Goal: Task Accomplishment & Management: Use online tool/utility

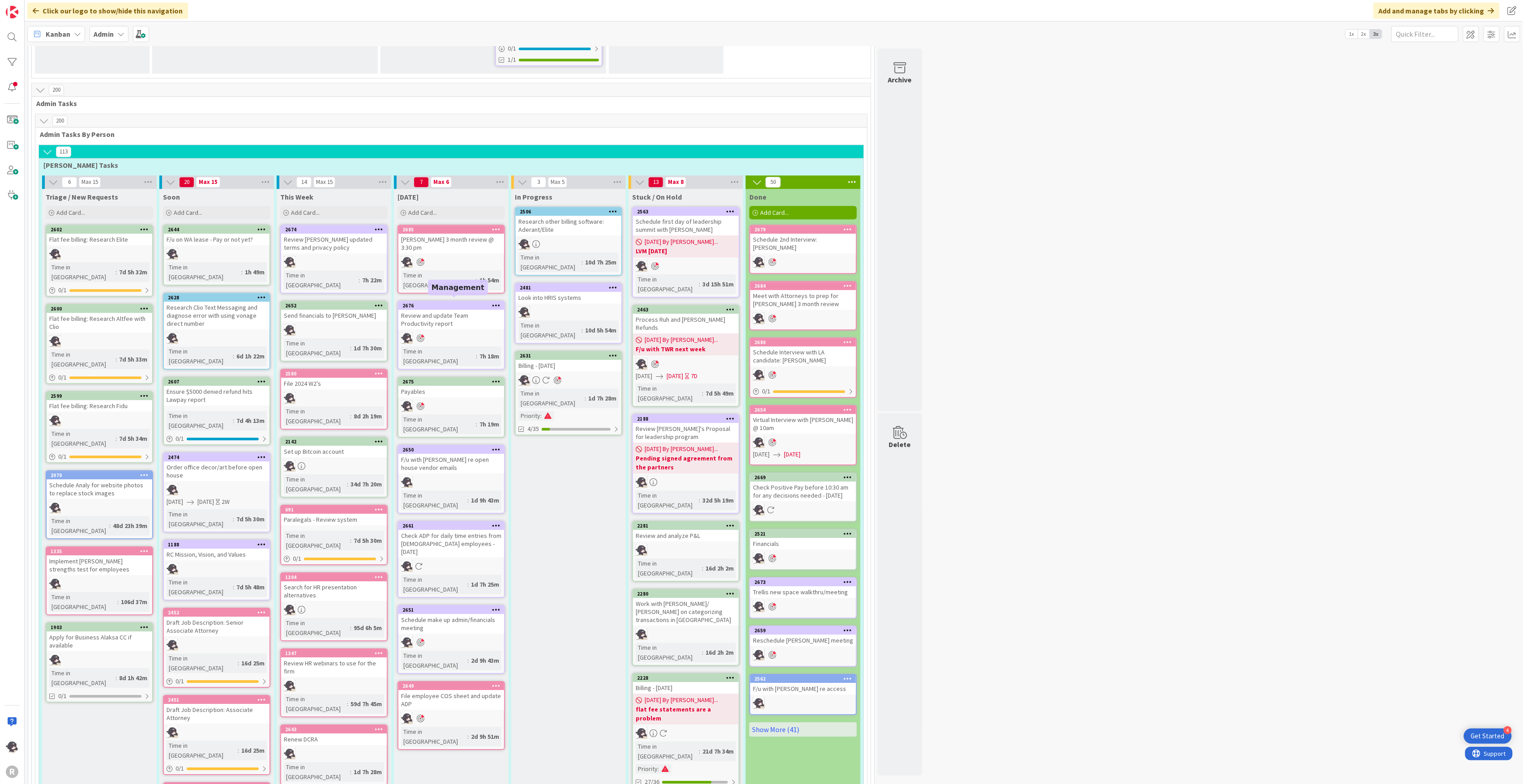
scroll to position [1433, 0]
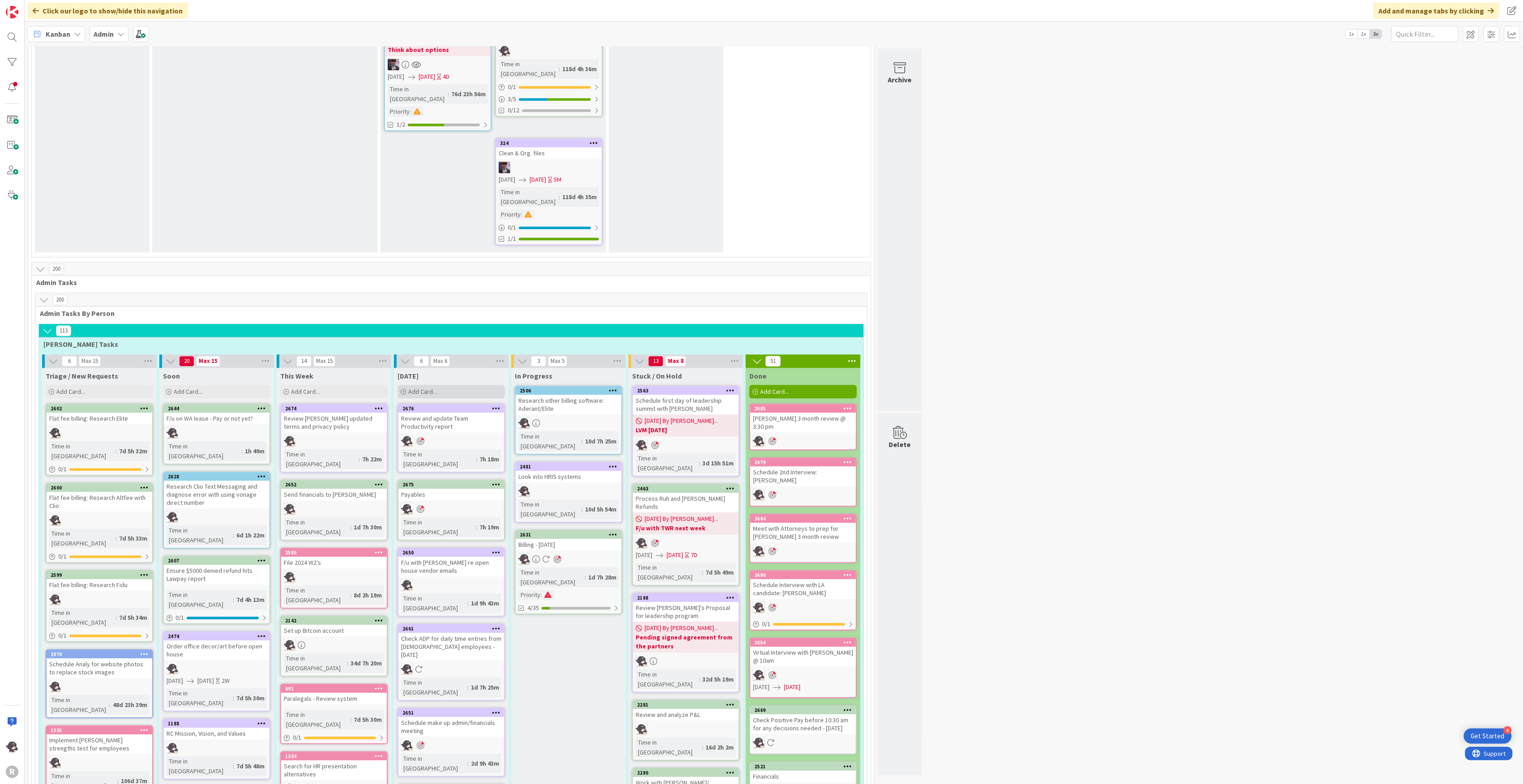
click at [447, 385] on div "Add Card..." at bounding box center [451, 392] width 107 height 13
type textarea "x"
type textarea "R"
type textarea "x"
type textarea "Re"
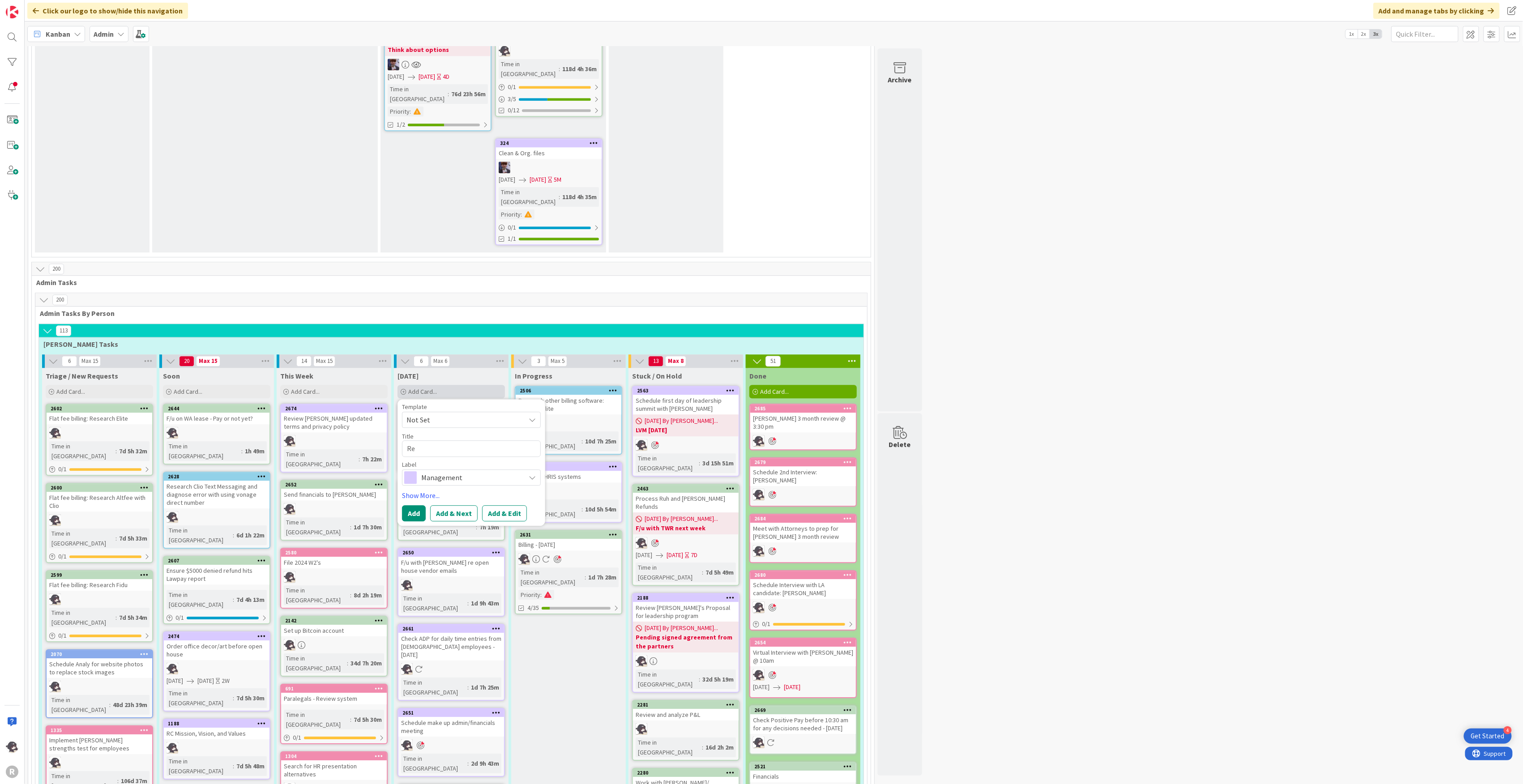
type textarea "x"
type textarea "Rev"
type textarea "x"
type textarea "Revie"
type textarea "x"
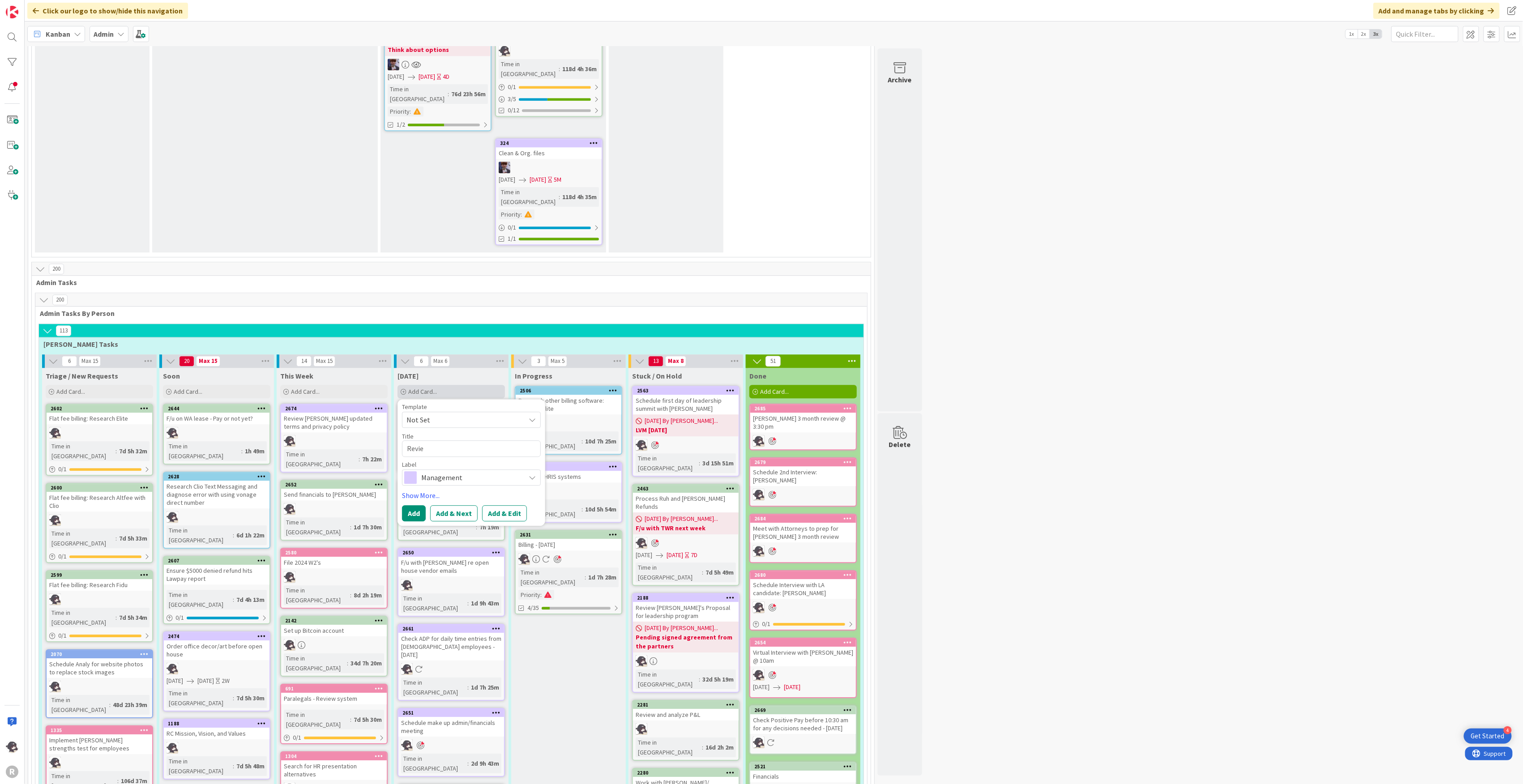
type textarea "Review"
type textarea "x"
type textarea "Review"
type textarea "x"
type textarea "Review"
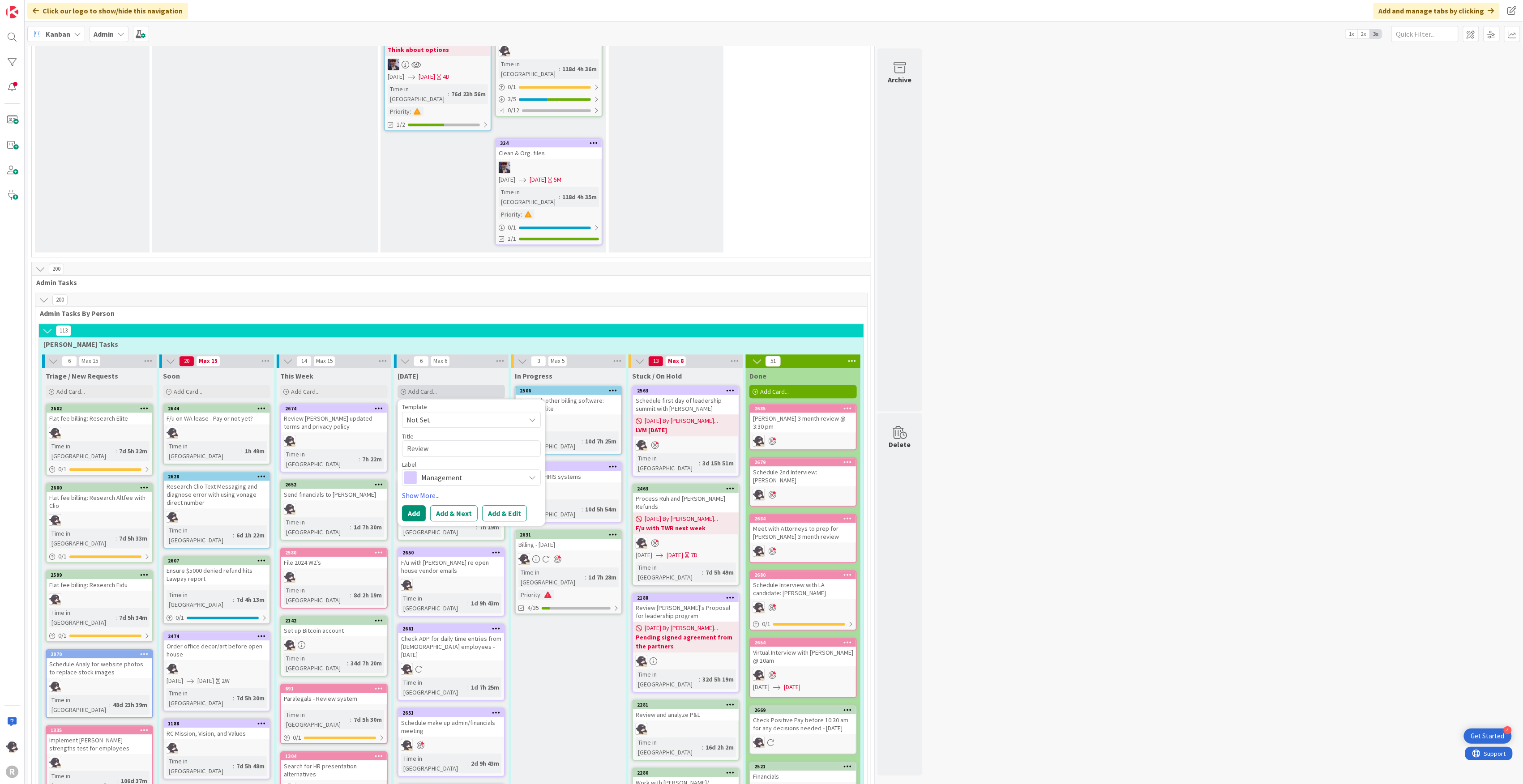
type textarea "x"
type textarea "Revie"
type textarea "x"
type textarea "Revi"
type textarea "x"
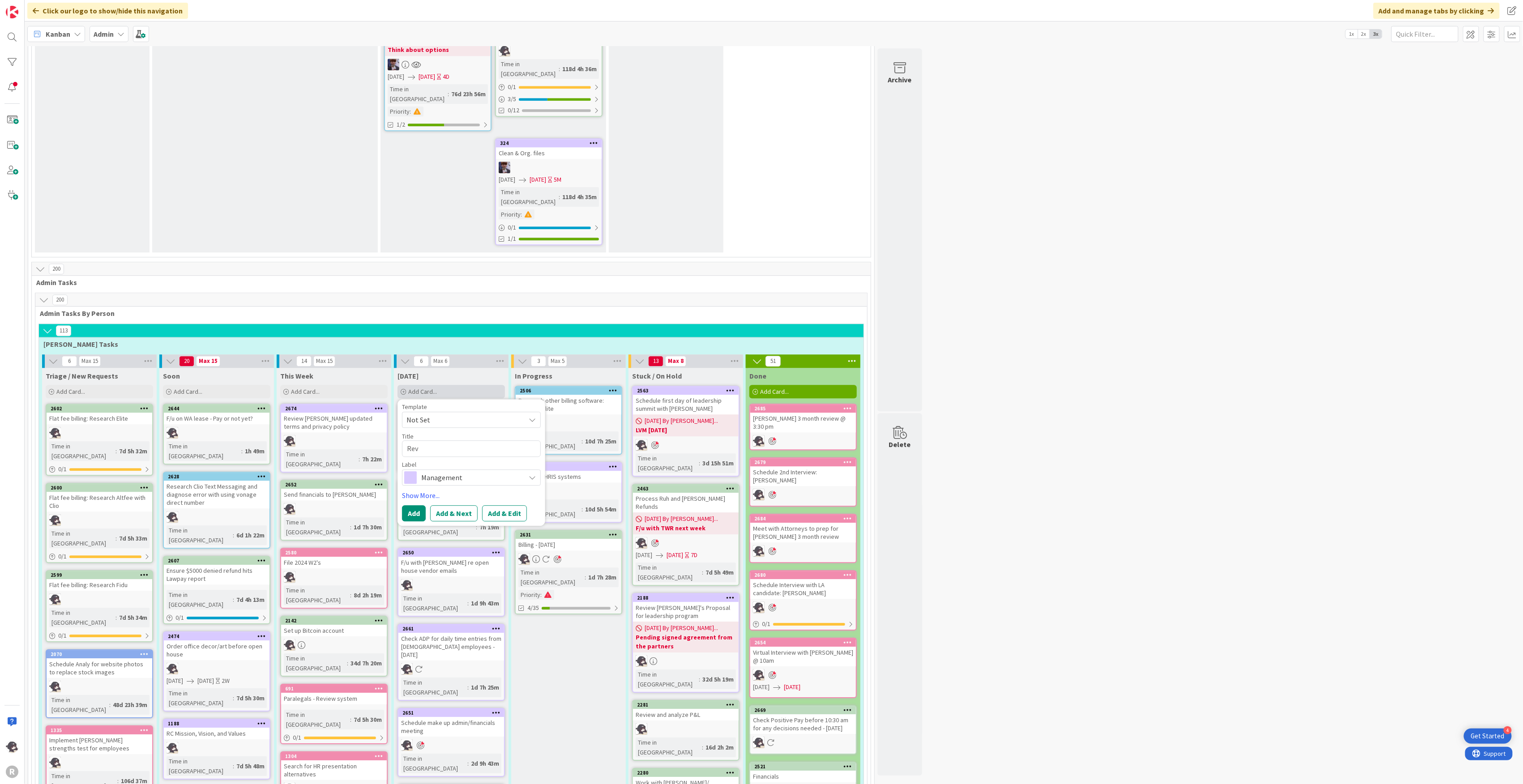
type textarea "Re"
type textarea "x"
type textarea "R"
type textarea "x"
type textarea "M"
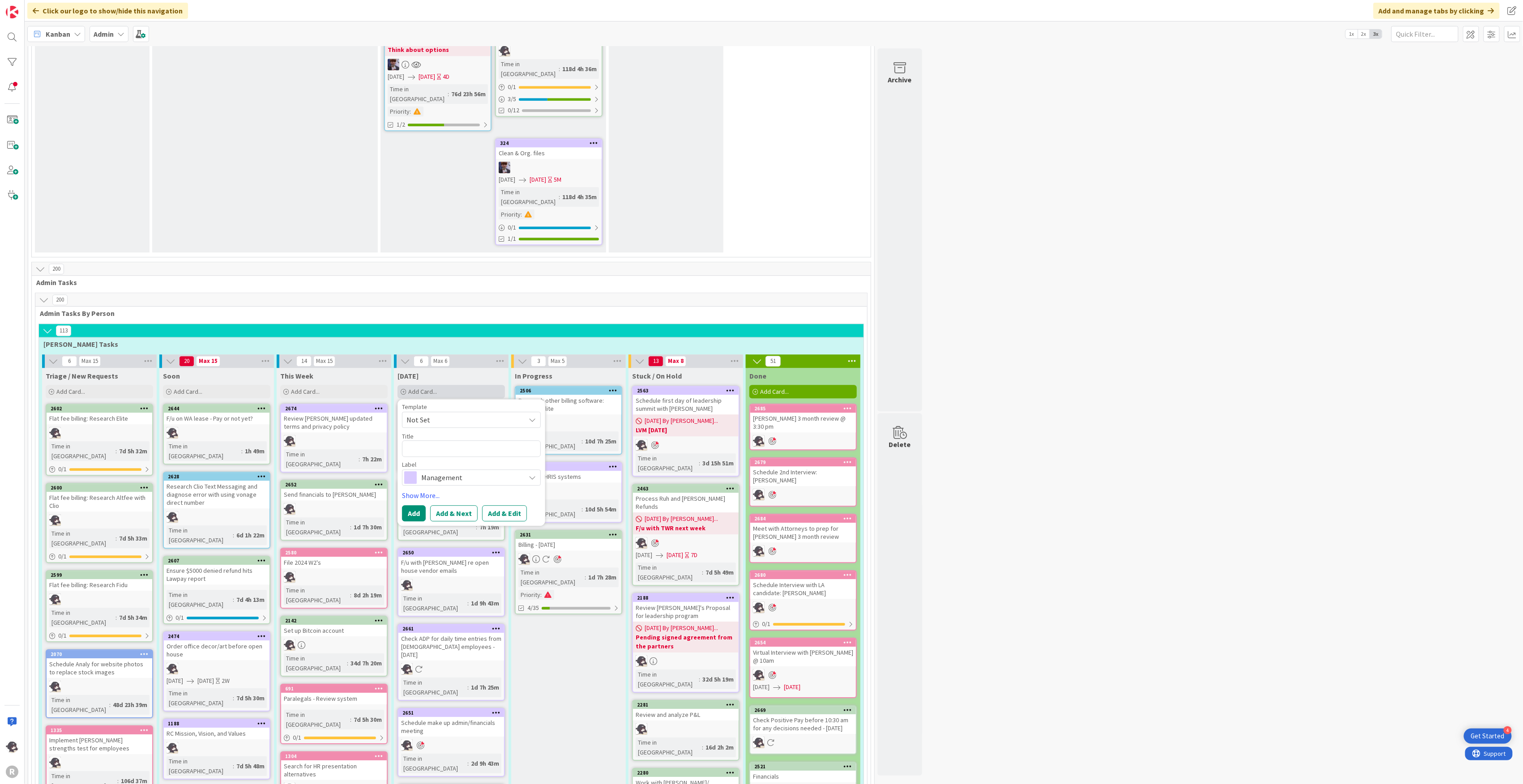
type textarea "x"
type textarea "R"
type textarea "x"
type textarea "Re"
type textarea "x"
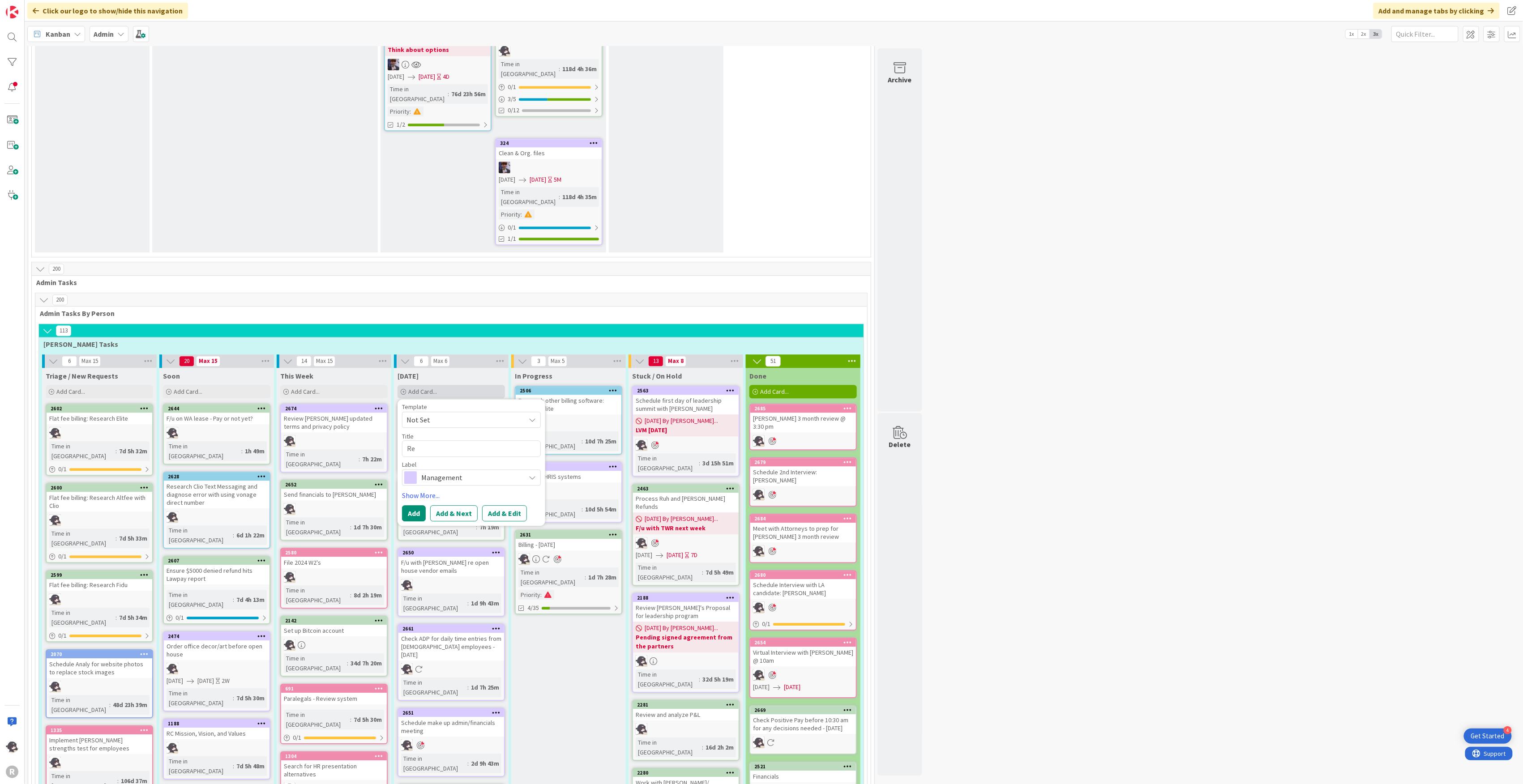
type textarea "Rev"
type textarea "x"
type textarea "Revi"
type textarea "x"
type textarea "Revie"
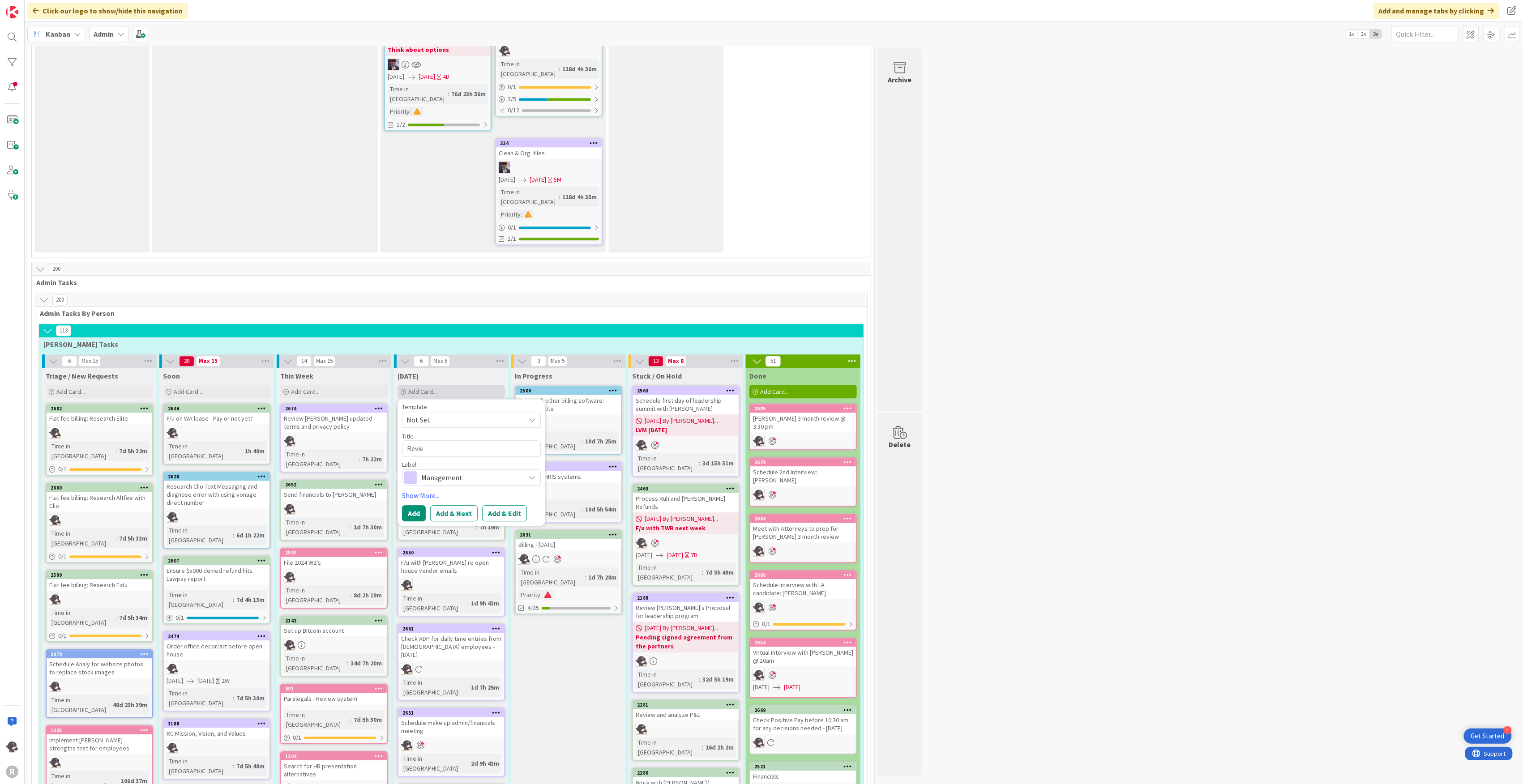
type textarea "x"
type textarea "Review"
type textarea "x"
type textarea "Review"
type textarea "x"
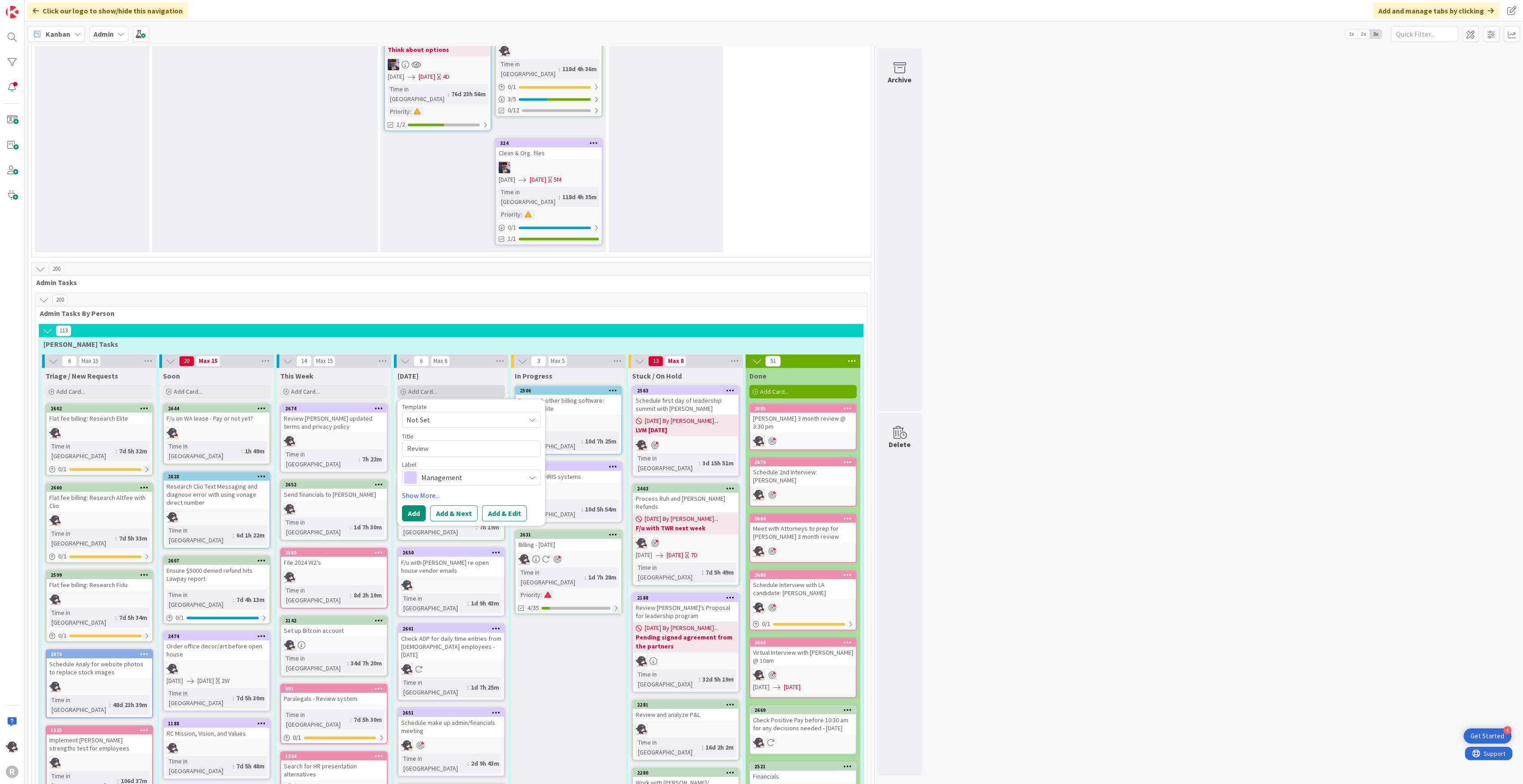
type textarea "Review v"
type textarea "x"
type textarea "Review ve"
type textarea "x"
type textarea "Review ven"
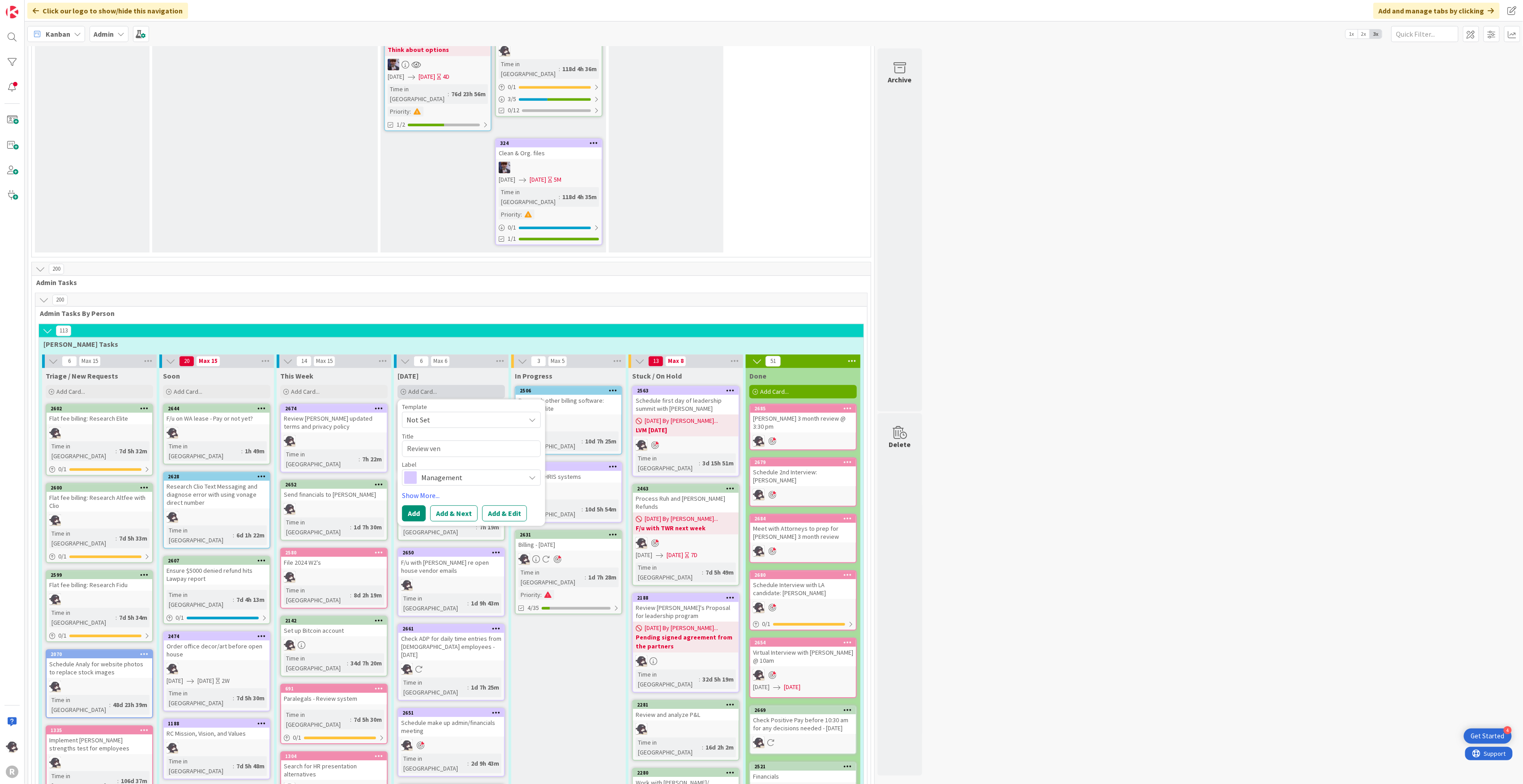
type textarea "x"
type textarea "Review vend"
type textarea "x"
type textarea "Review vendor"
type textarea "x"
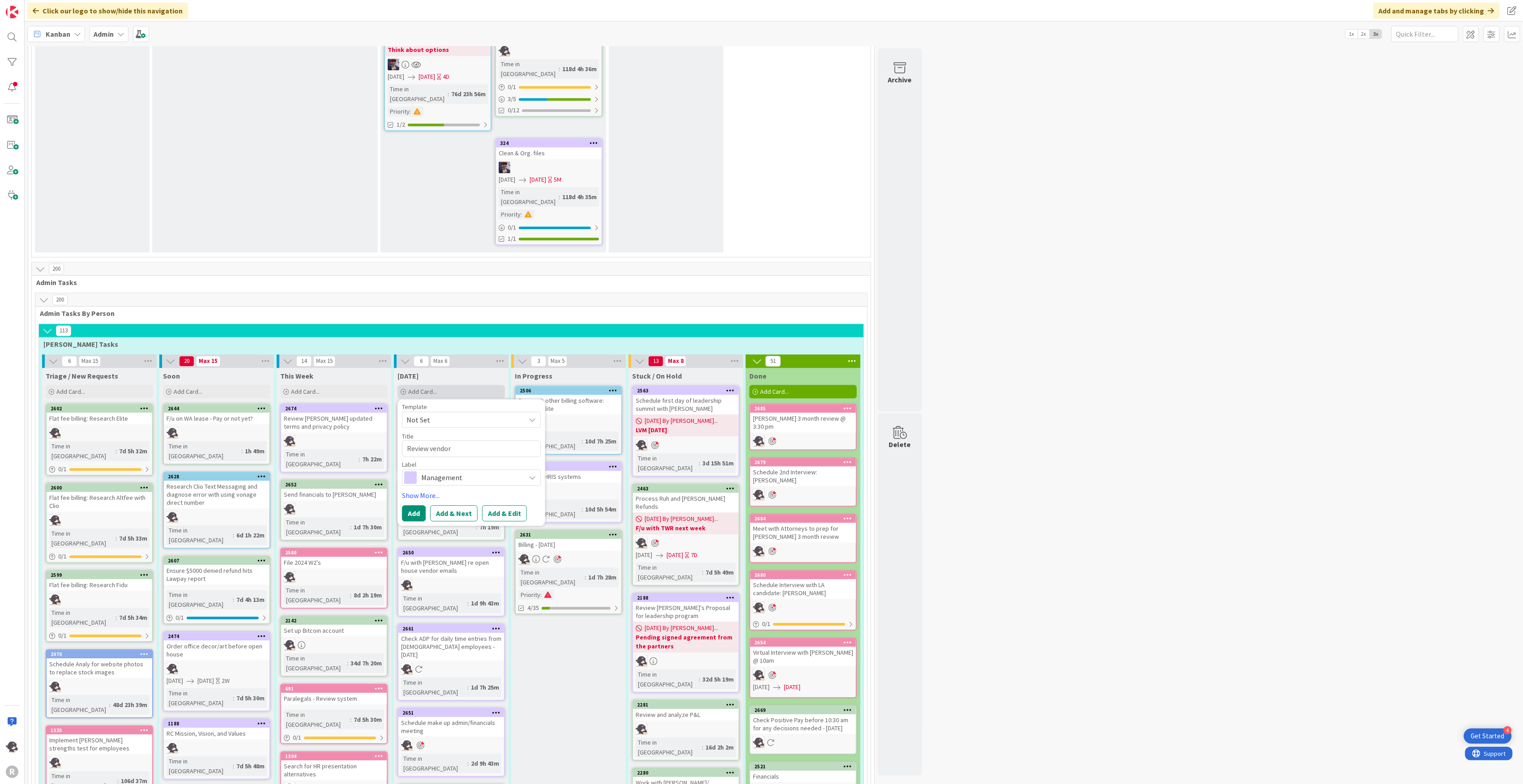
type textarea "Review vendor"
type textarea "x"
type textarea "Review vendor p"
type textarea "x"
type textarea "Review vendor pr"
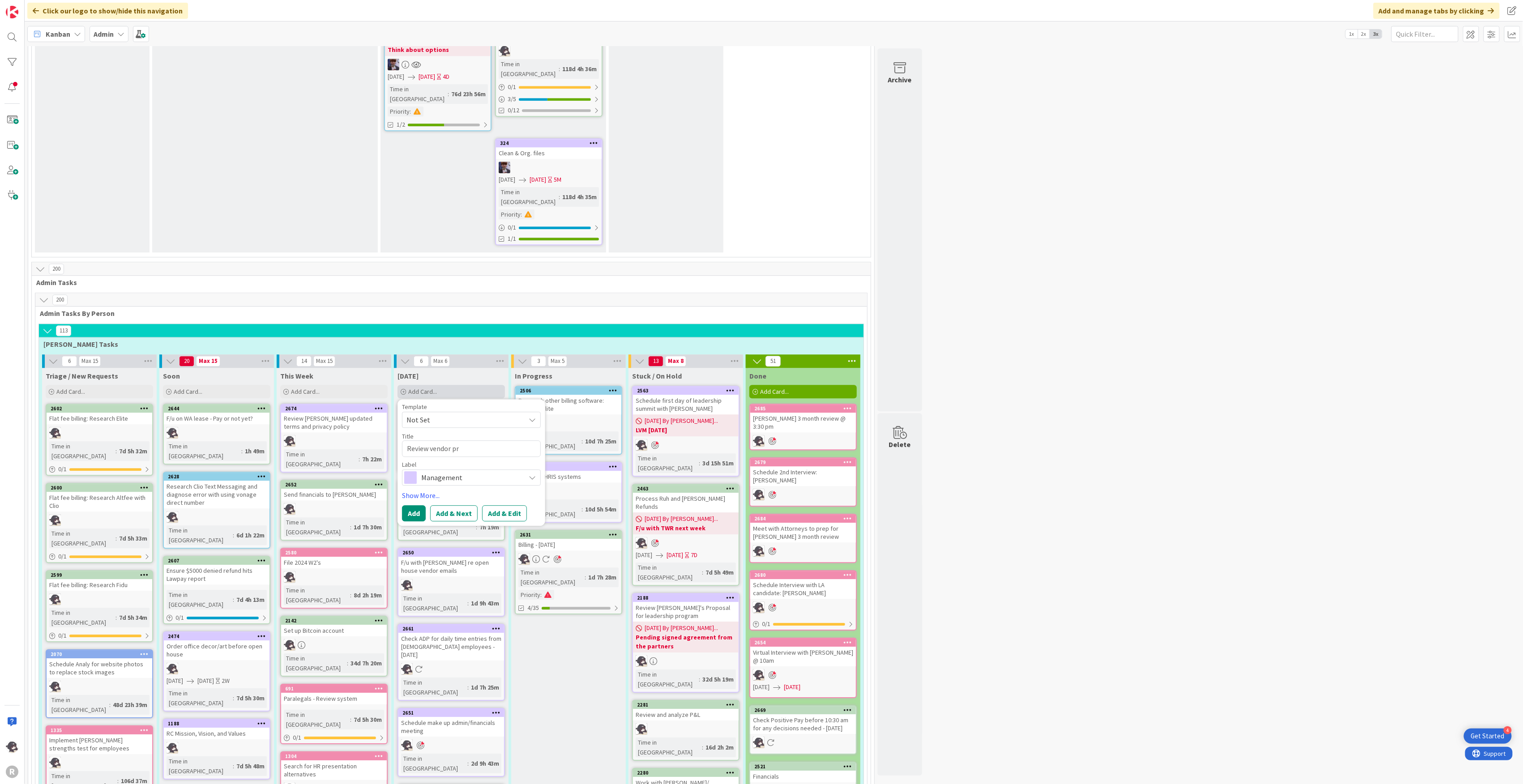
type textarea "x"
type textarea "Review vendor pro"
type textarea "x"
type textarea "Review vendor prop"
type textarea "x"
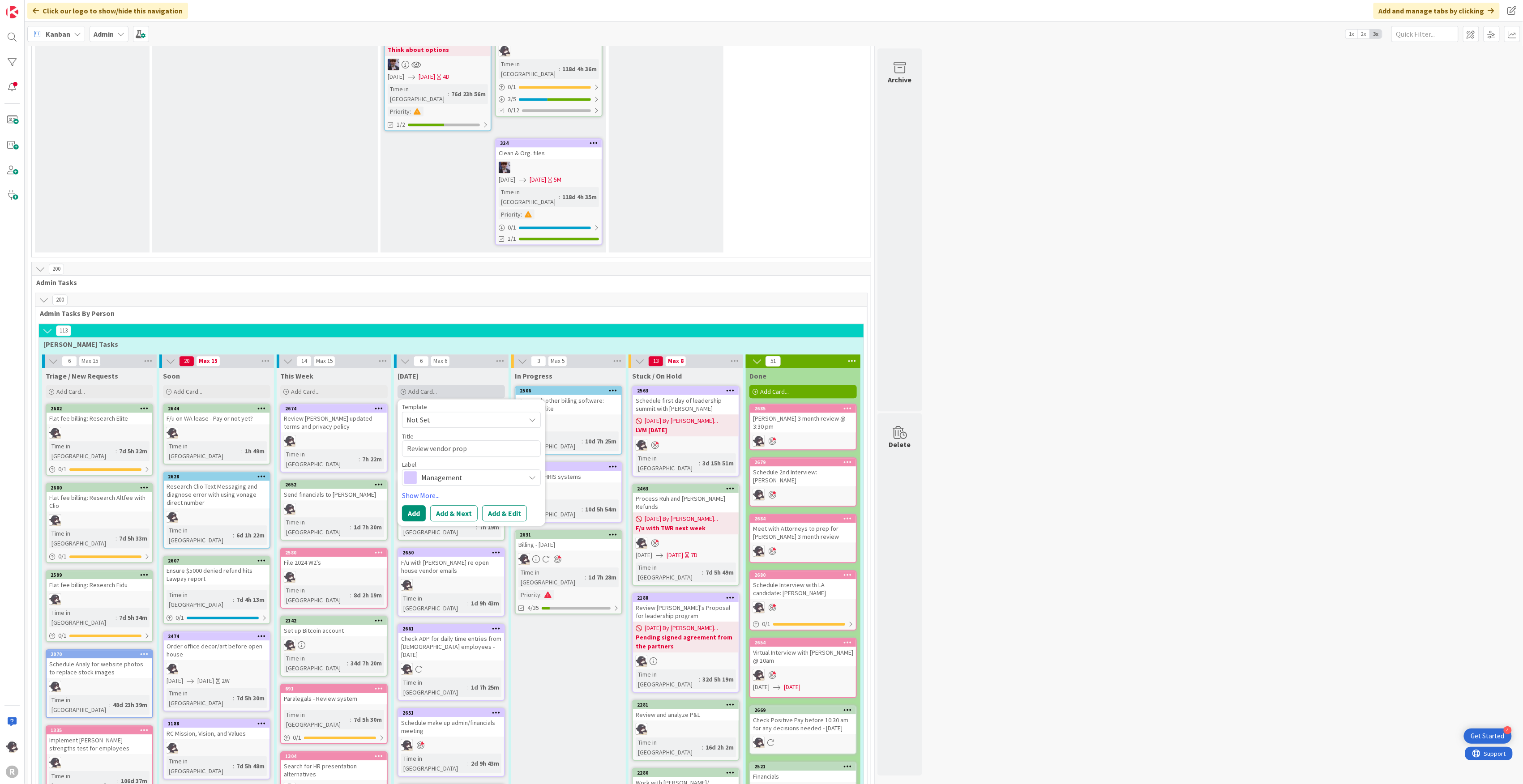
type textarea "Review vendor propo"
type textarea "x"
type textarea "Review vendor propos"
type textarea "x"
type textarea "Review vendor proposa"
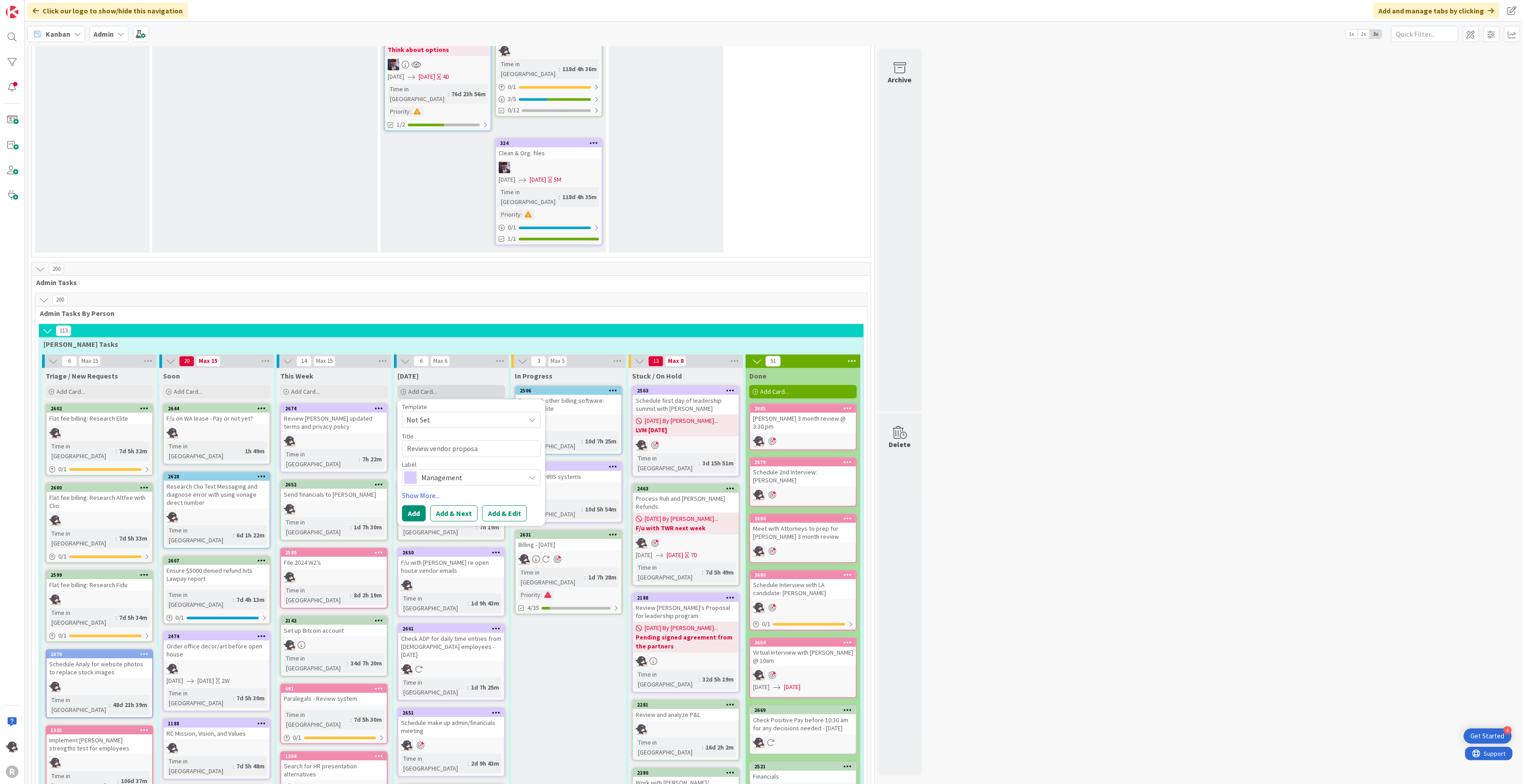
type textarea "x"
type textarea "Review vendor proposal"
type textarea "x"
type textarea "Review vendor proposals"
type textarea "x"
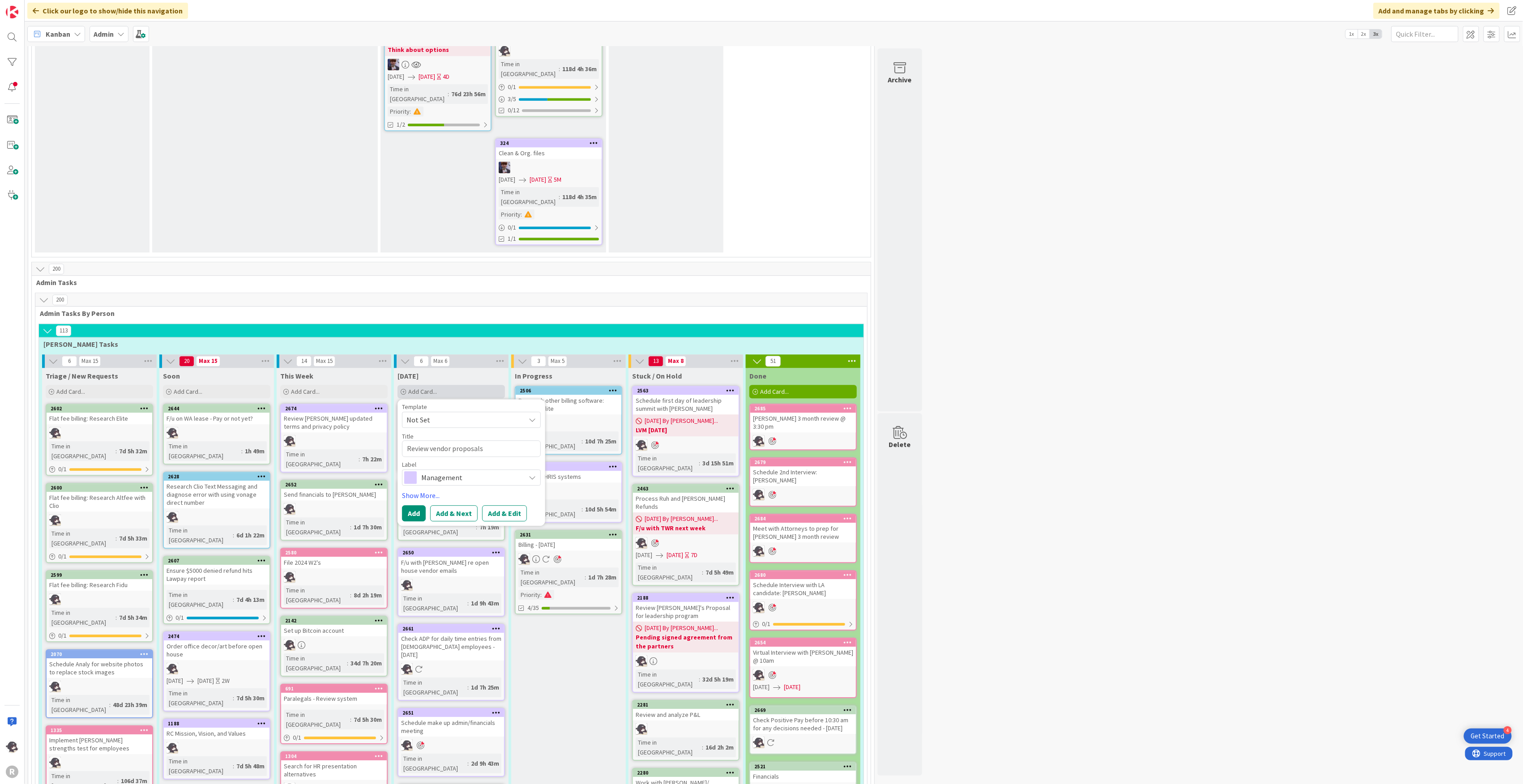
type textarea "Review vendor proposals"
type textarea "x"
type textarea "Review vendor proposals f"
type textarea "x"
type textarea "Review vendor proposals fo"
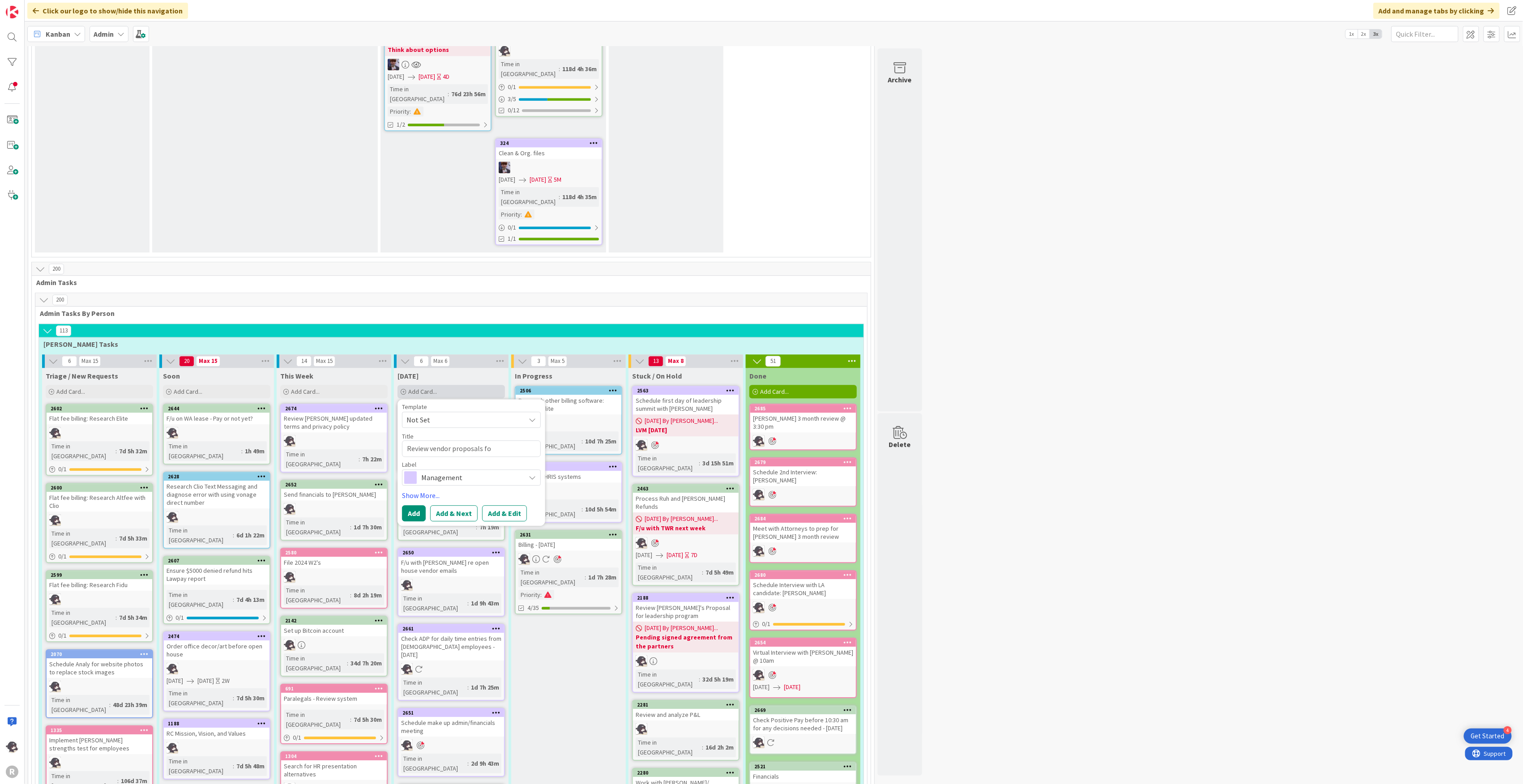
type textarea "x"
type textarea "Review vendor proposals for"
type textarea "x"
type textarea "Review vendor proposals for"
type textarea "x"
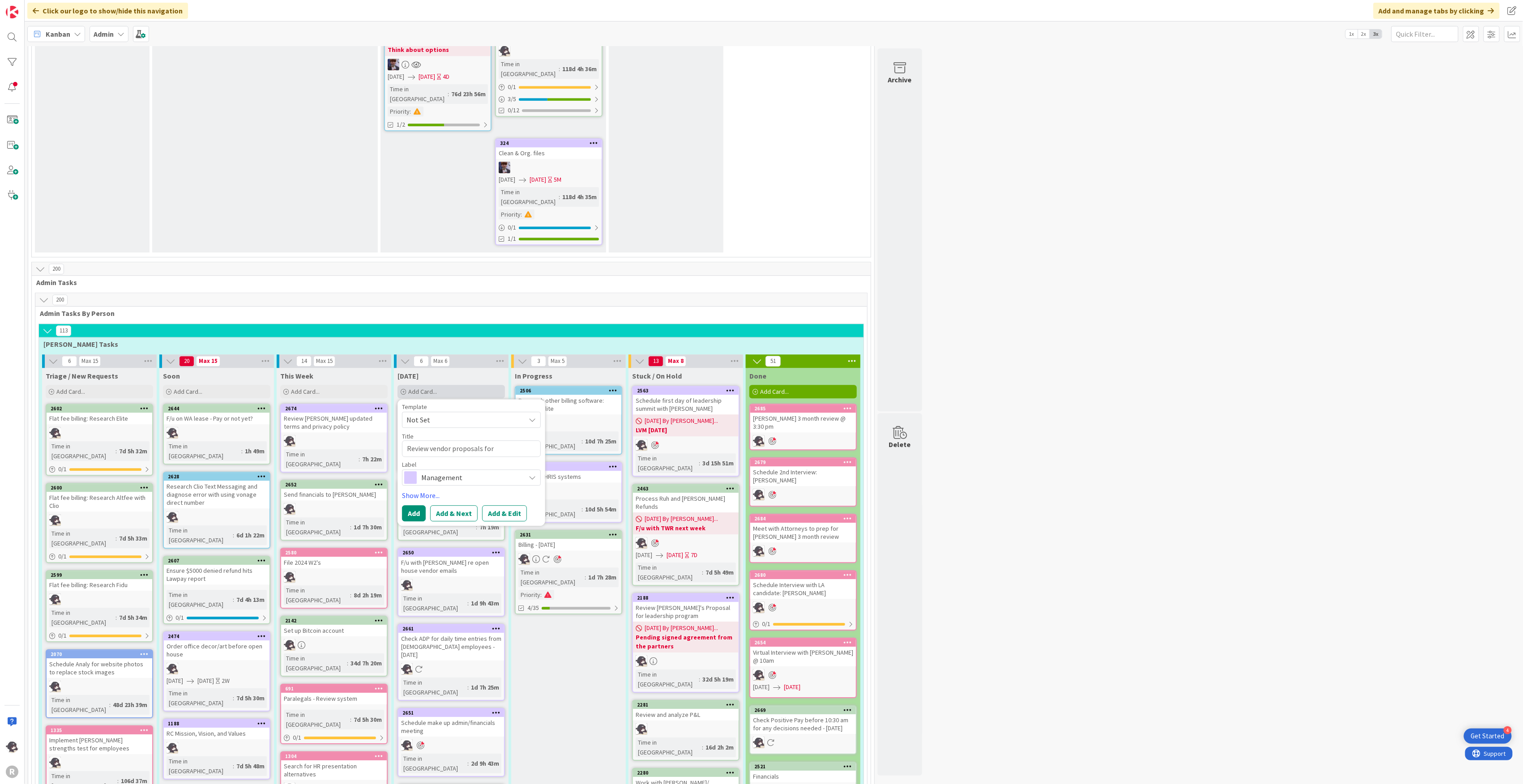
type textarea "Review vendor proposals for o"
type textarea "x"
type textarea "Review vendor proposals for op"
type textarea "x"
type textarea "Review vendor proposals for ope"
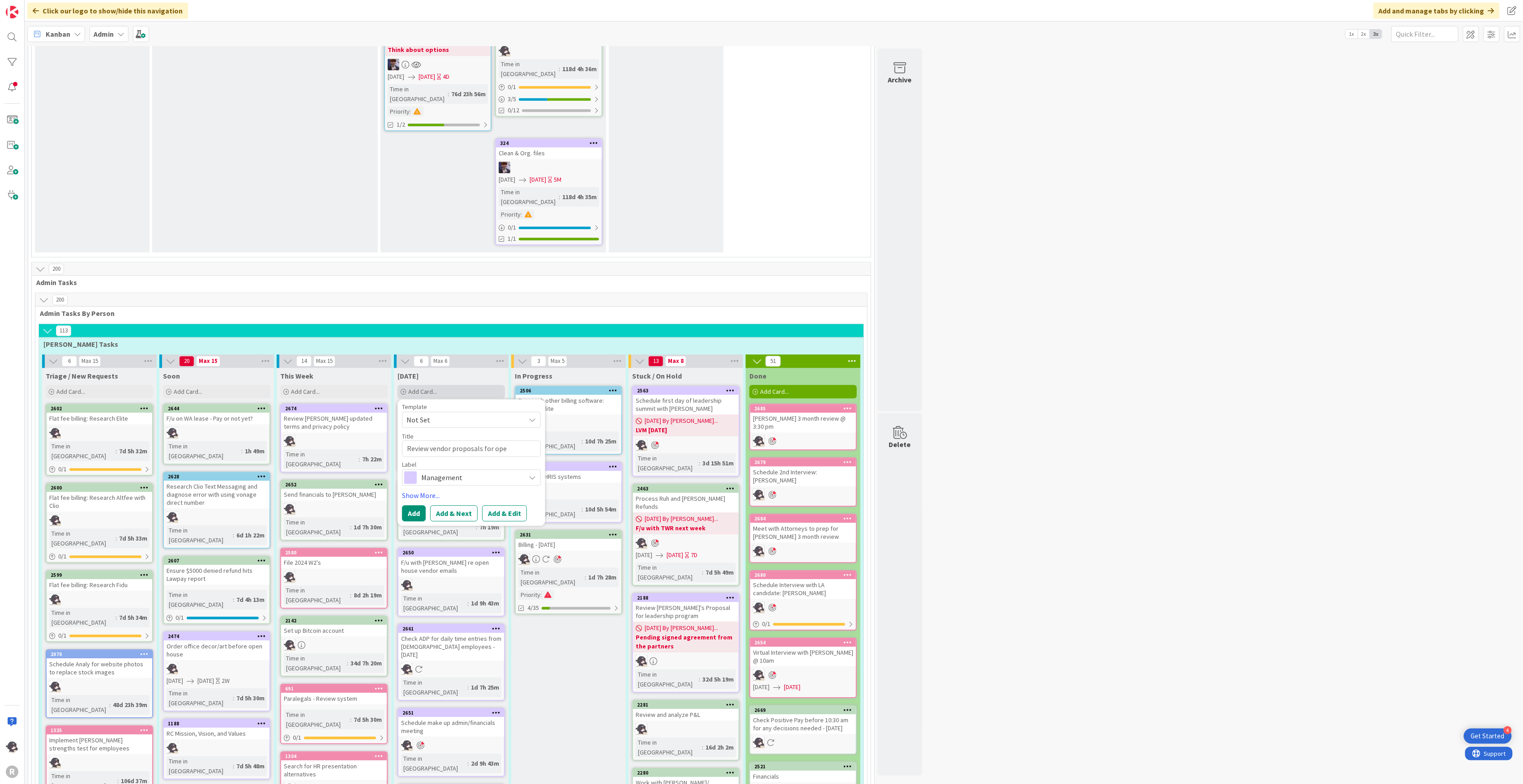
type textarea "x"
type textarea "Review vendor proposals for open"
type textarea "x"
type textarea "Review vendor proposals for open"
type textarea "x"
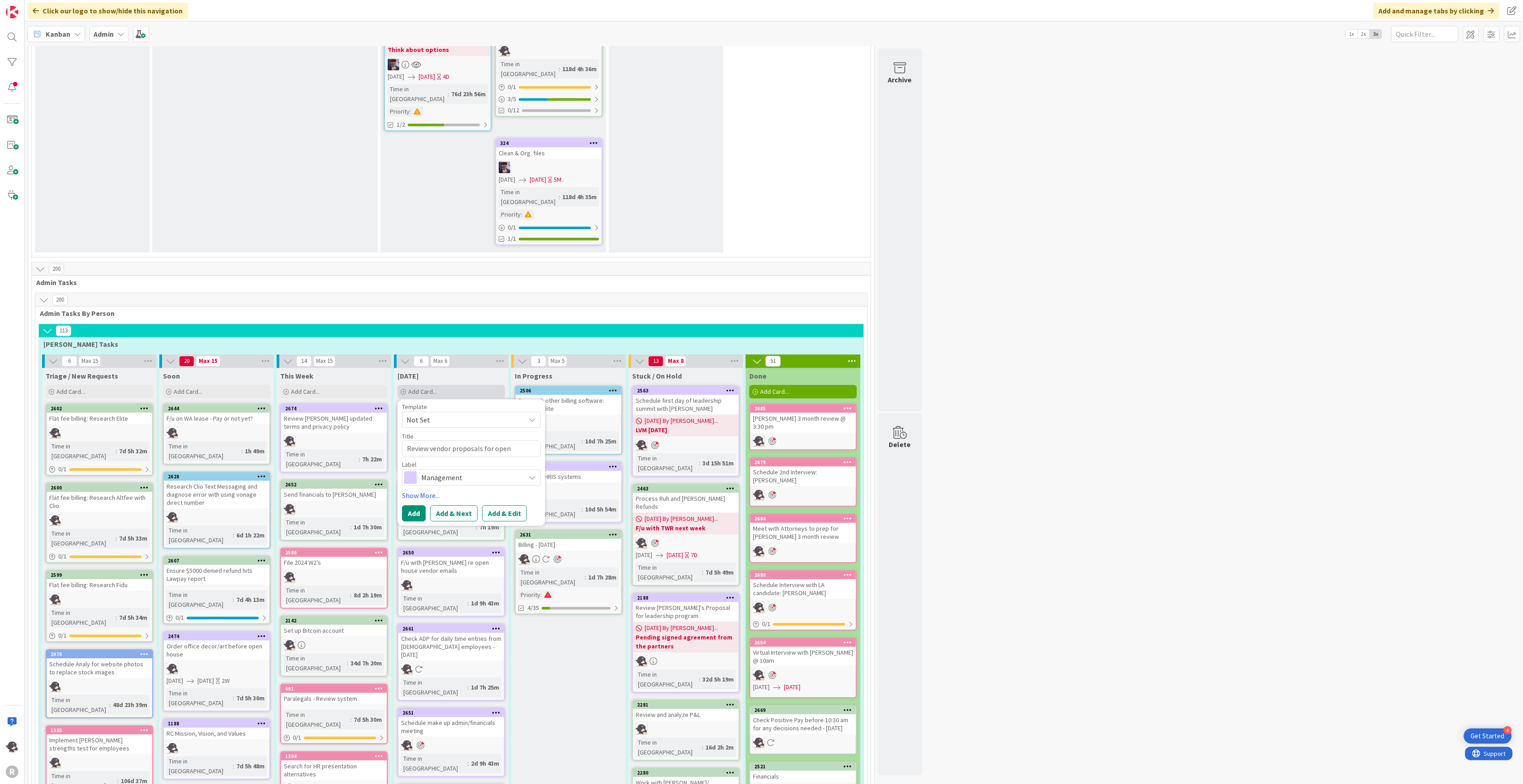
type textarea "Review vendor proposals for open h"
type textarea "x"
type textarea "Review vendor proposals for open ho"
type textarea "x"
type textarea "Review vendor proposals for open hous"
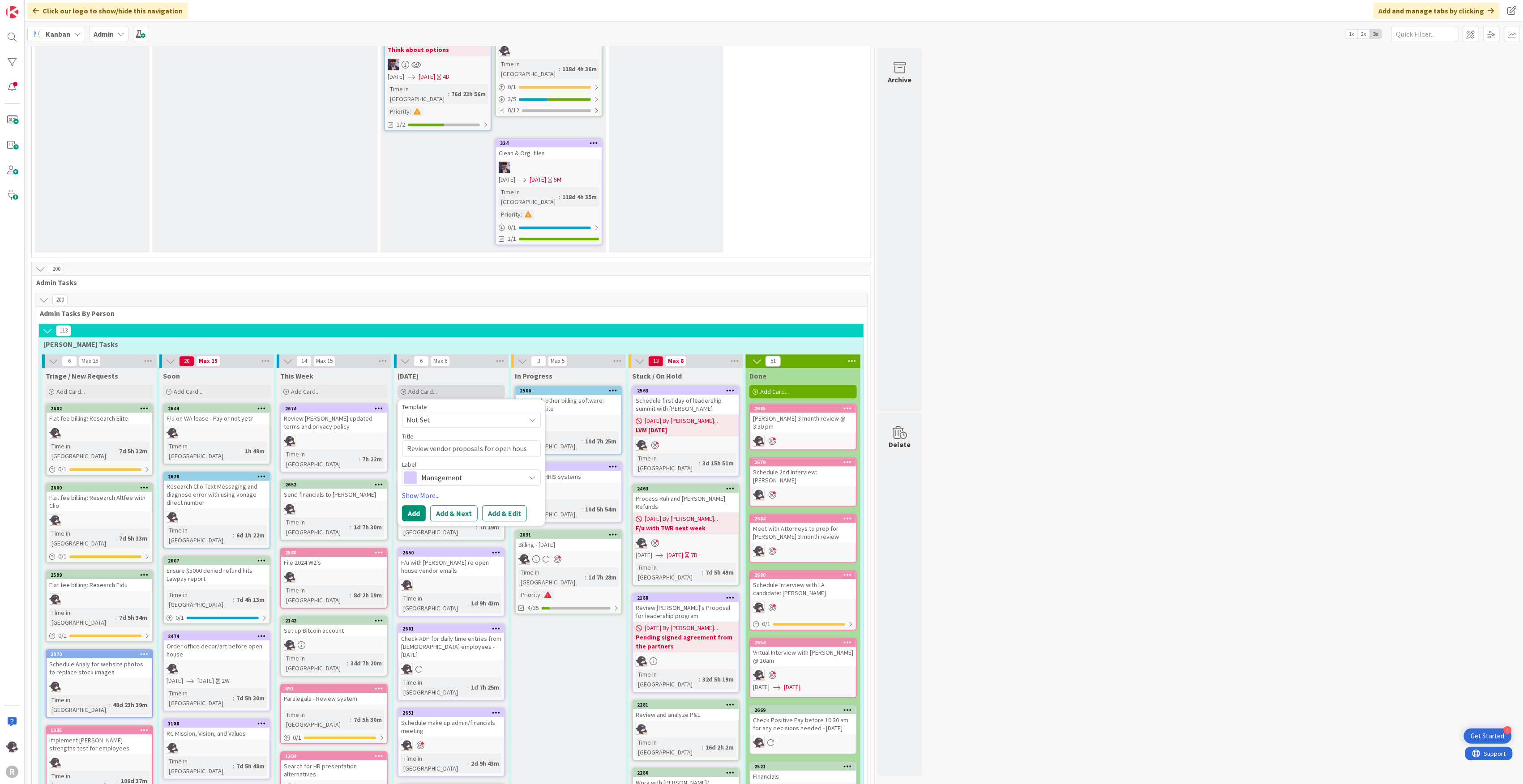
type textarea "x"
type textarea "Review vendor proposals for open house"
click at [424, 471] on span "Management" at bounding box center [470, 477] width 99 height 13
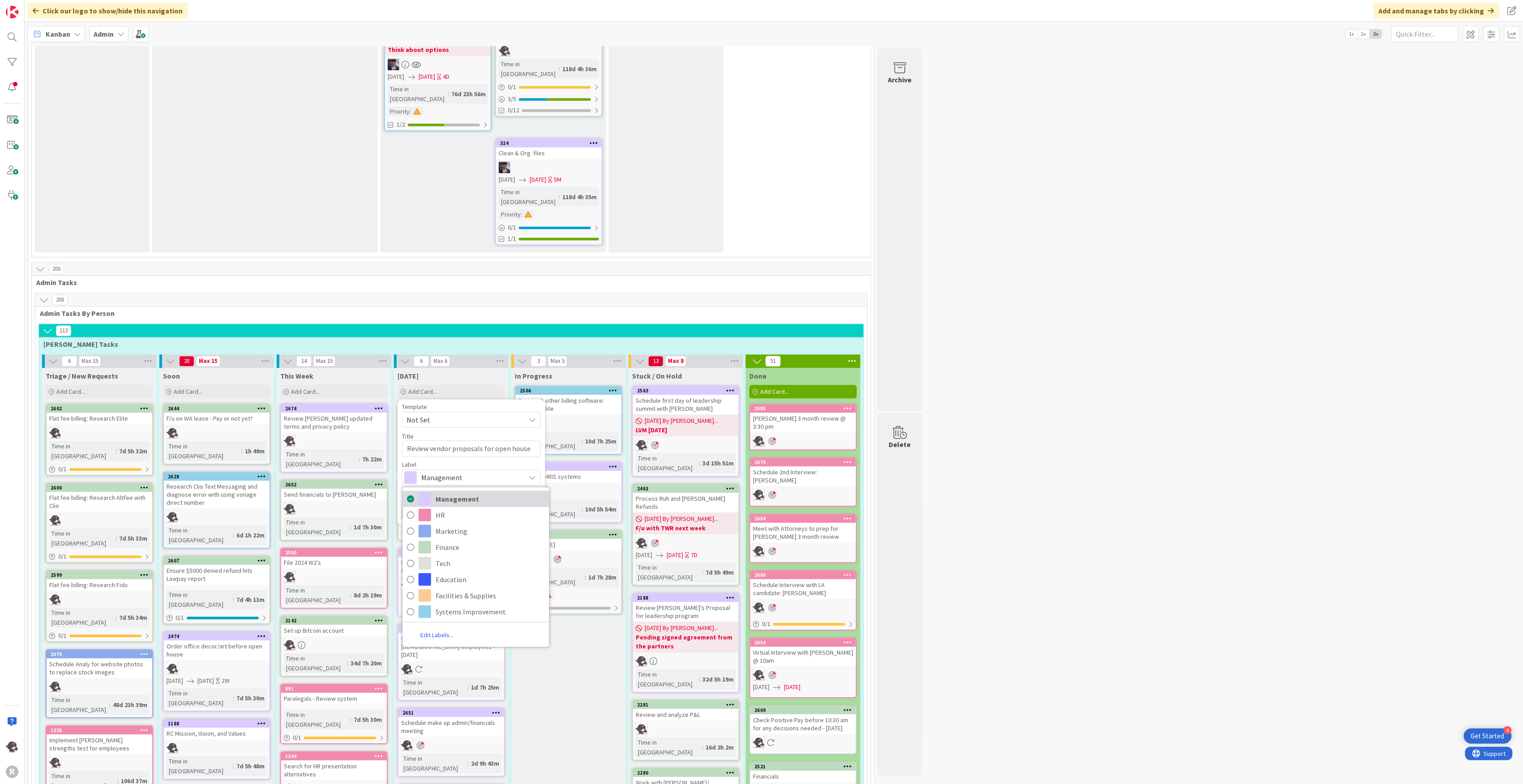
click at [471, 492] on span "Management" at bounding box center [490, 498] width 109 height 13
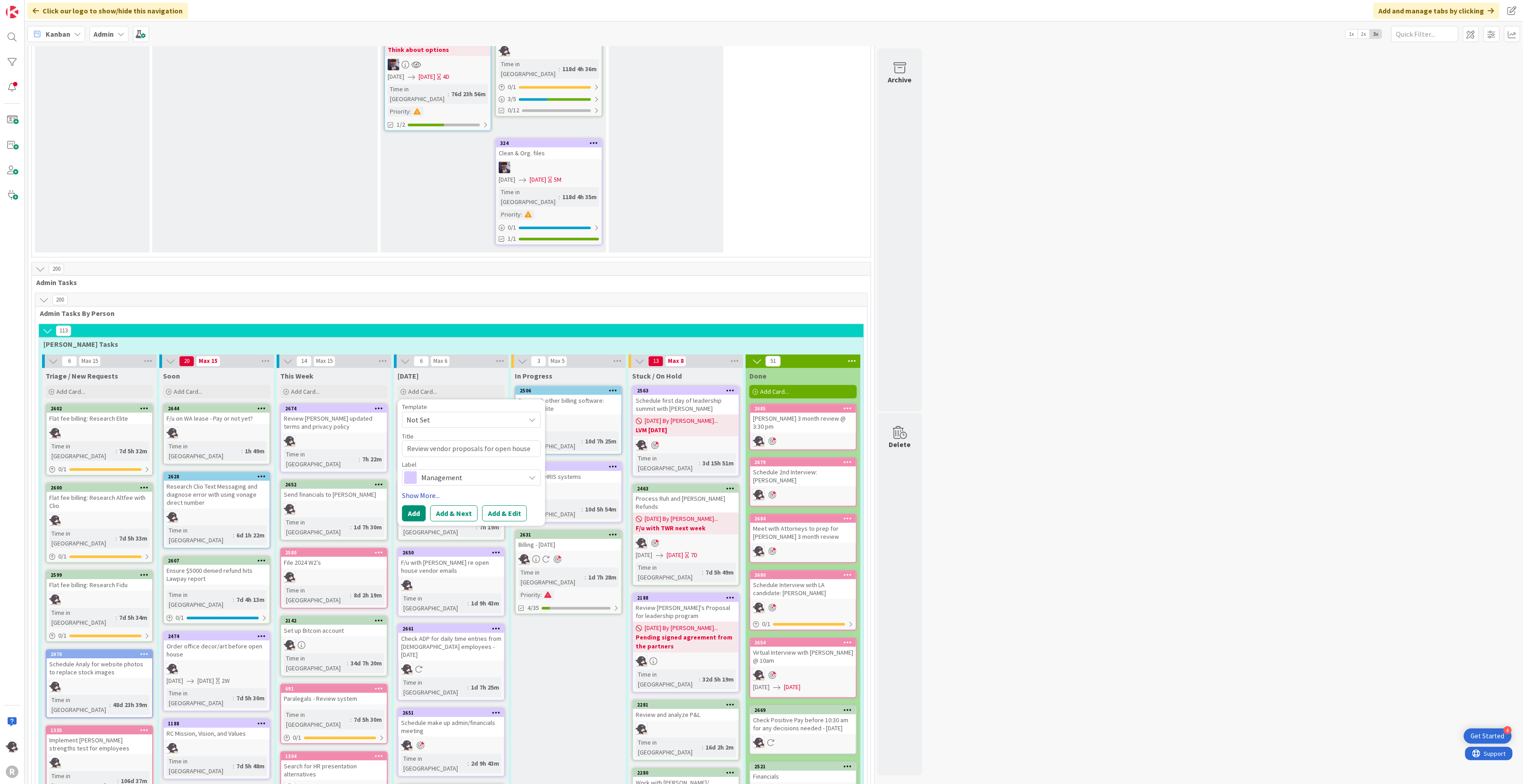
click at [427, 490] on link "Show More..." at bounding box center [471, 495] width 139 height 11
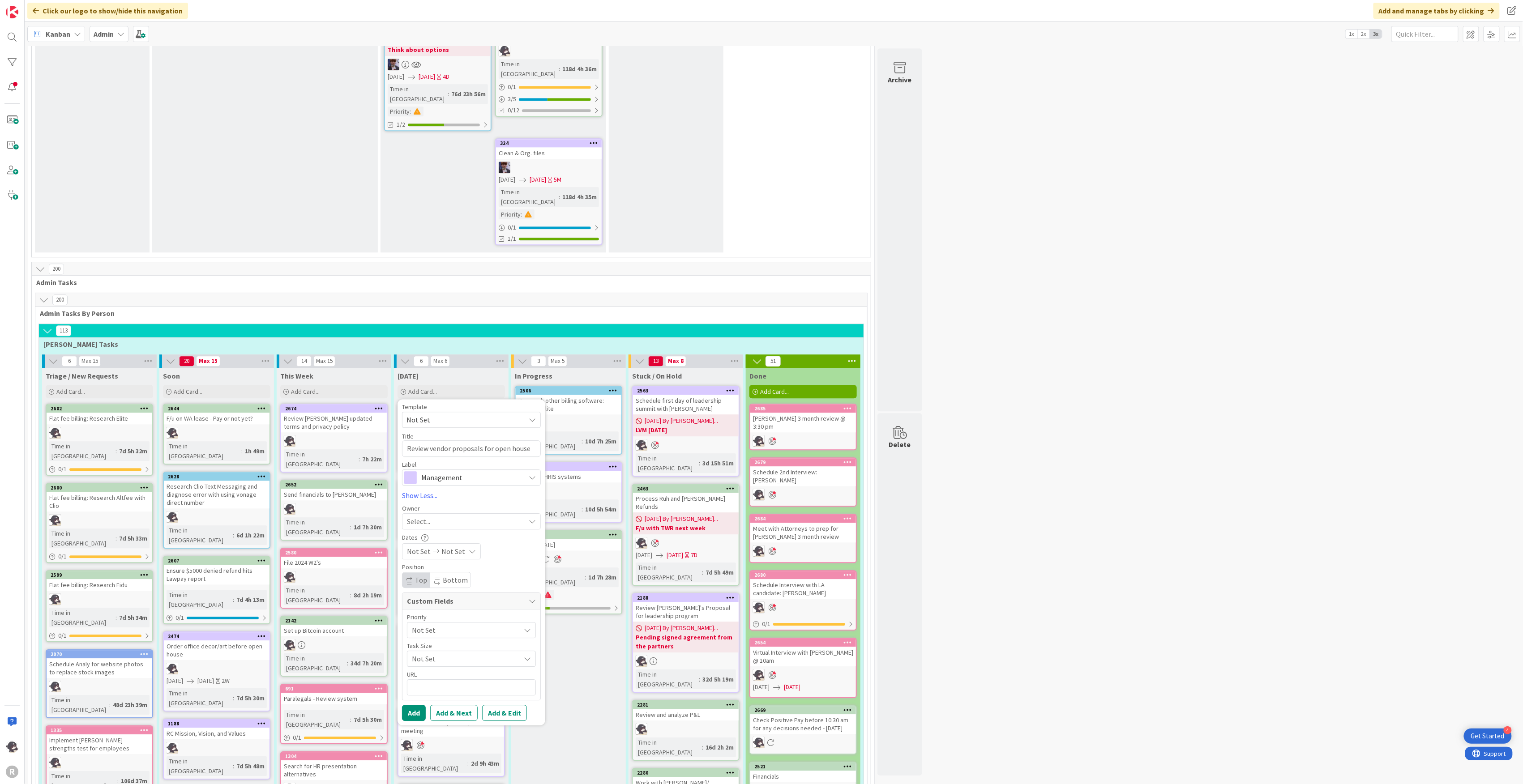
click at [412, 516] on span "Select..." at bounding box center [419, 522] width 23 height 11
click at [445, 573] on span "[PERSON_NAME]" at bounding box center [458, 580] width 43 height 13
click at [414, 705] on button "Add" at bounding box center [414, 713] width 24 height 16
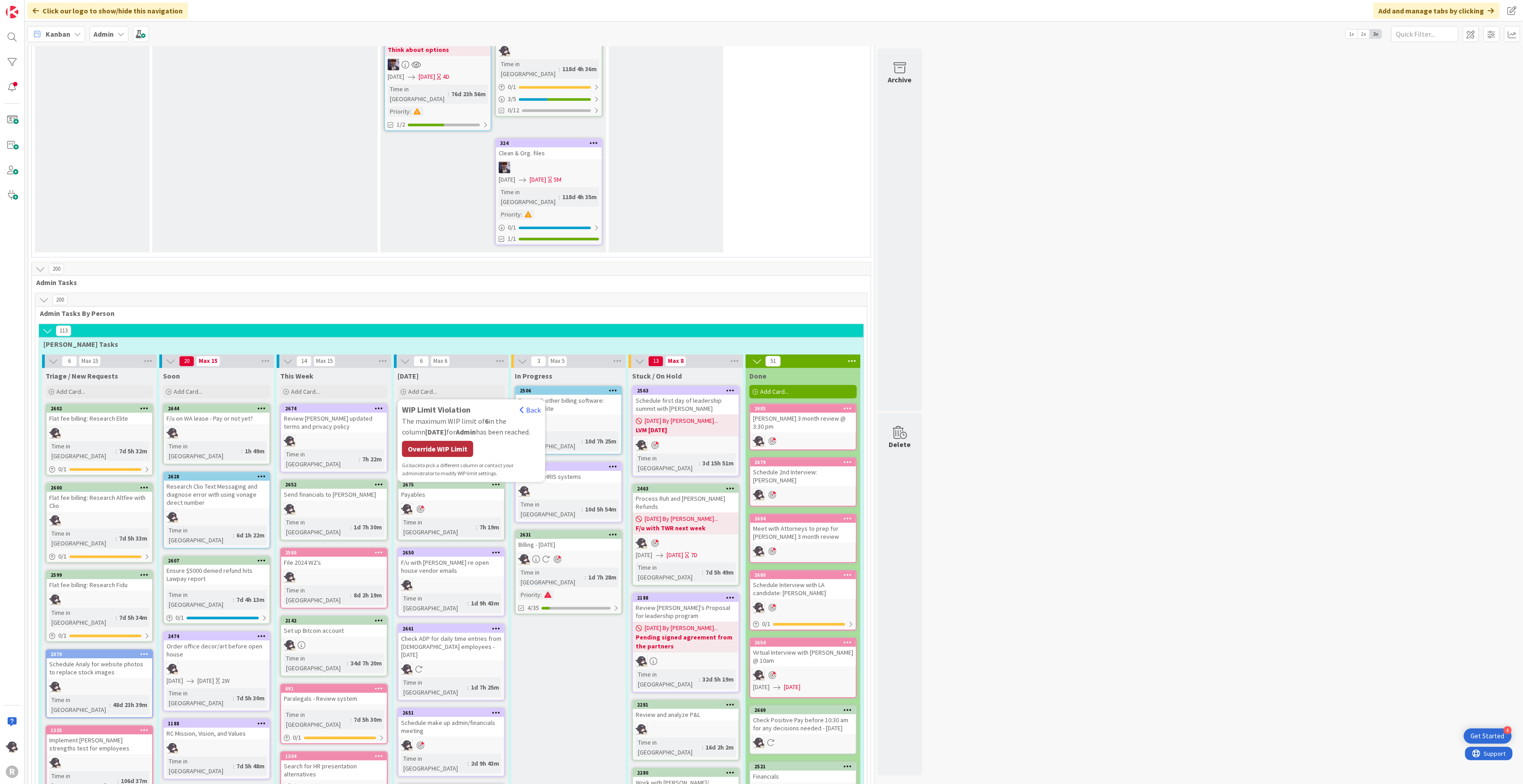
click at [430, 441] on div "Override WIP Limit" at bounding box center [437, 449] width 71 height 16
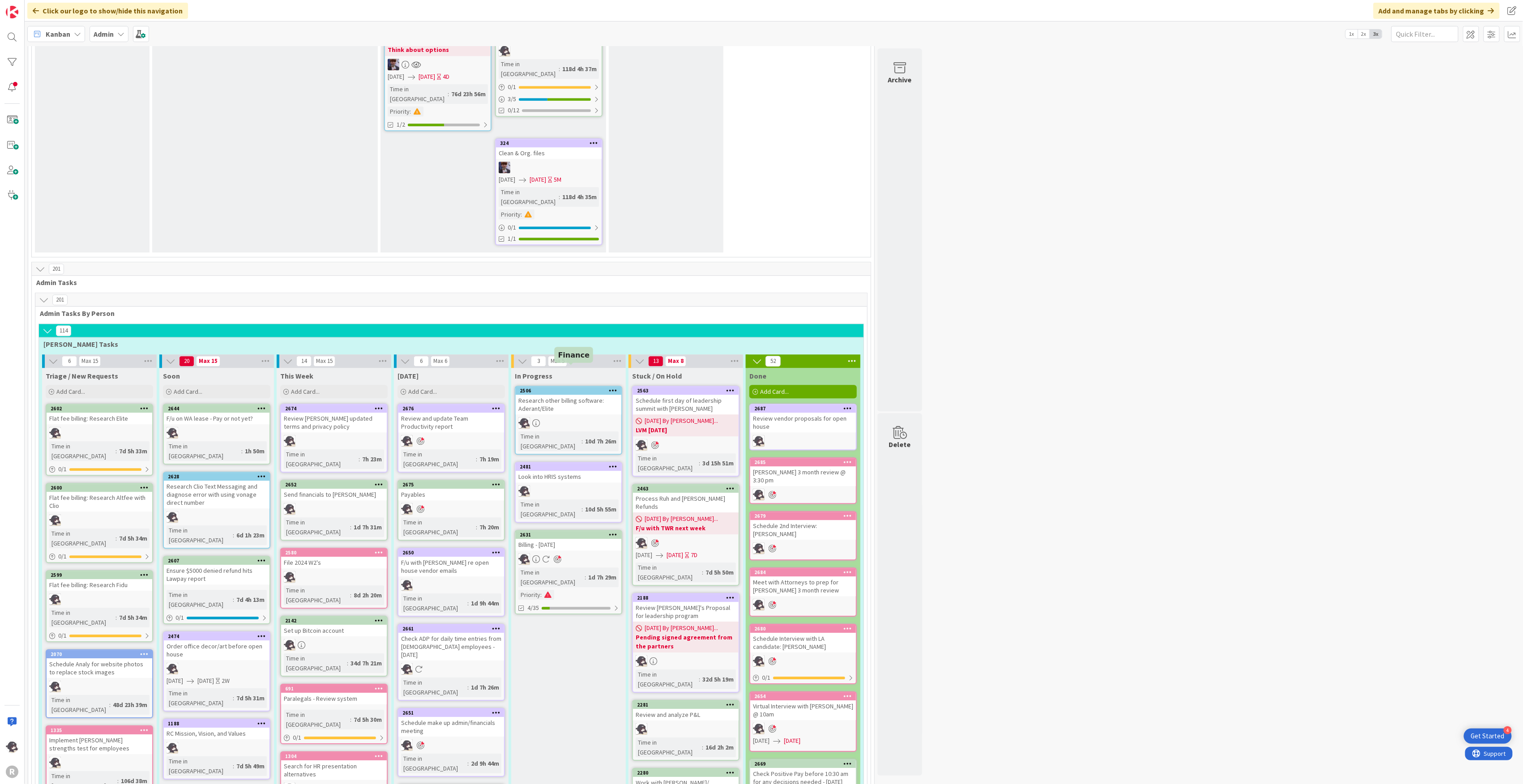
click at [585, 532] on div "2631" at bounding box center [571, 535] width 102 height 6
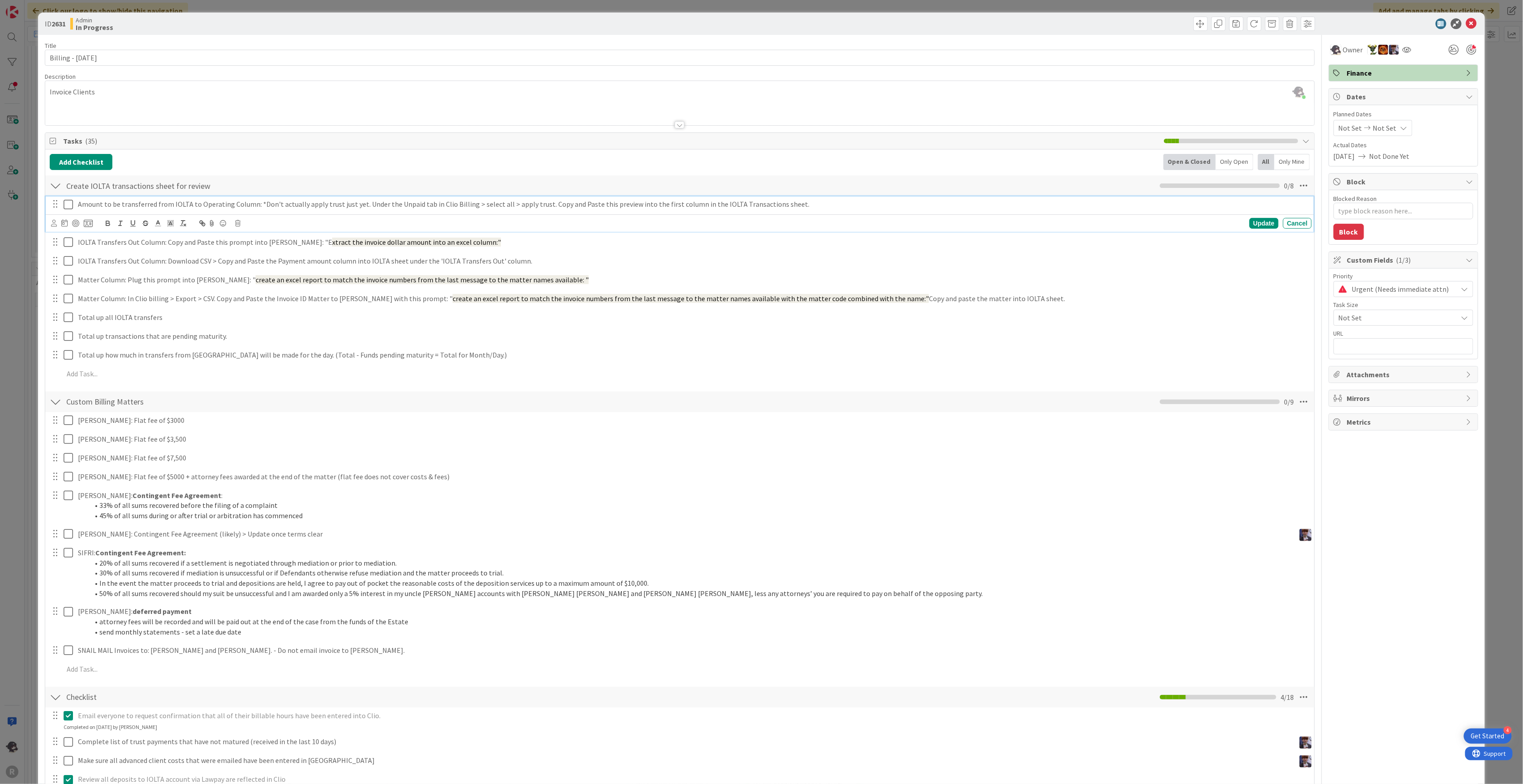
click at [67, 207] on icon at bounding box center [68, 204] width 9 height 11
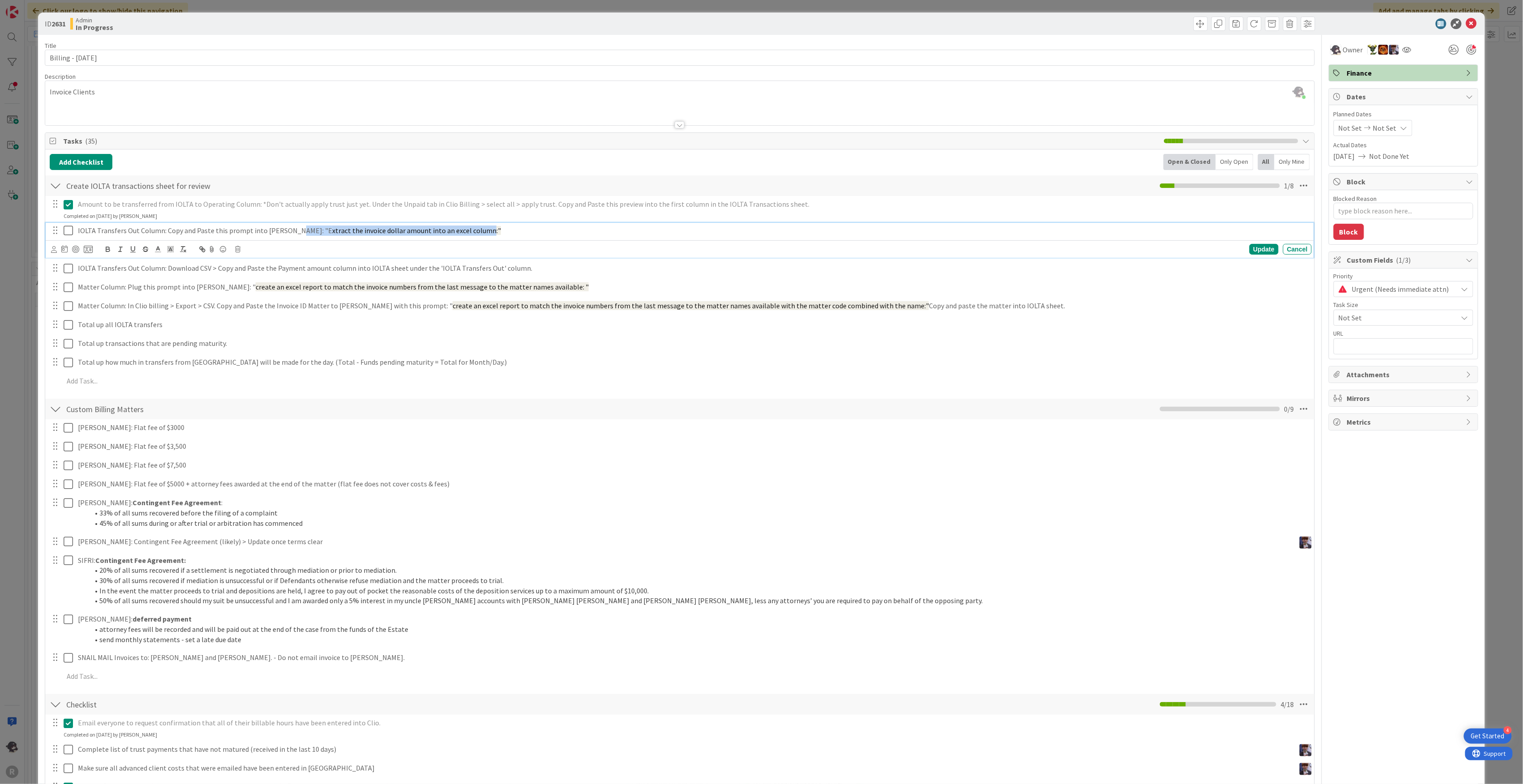
drag, startPoint x: 287, startPoint y: 232, endPoint x: 450, endPoint y: 231, distance: 163.0
click at [450, 231] on p "IOLTA Transfers Out Column: Copy and Paste this prompt into [PERSON_NAME]: "E x…" at bounding box center [693, 231] width 1230 height 10
copy p "E xtract the invoice dollar amount into an excel column"
click at [70, 234] on icon at bounding box center [68, 231] width 9 height 11
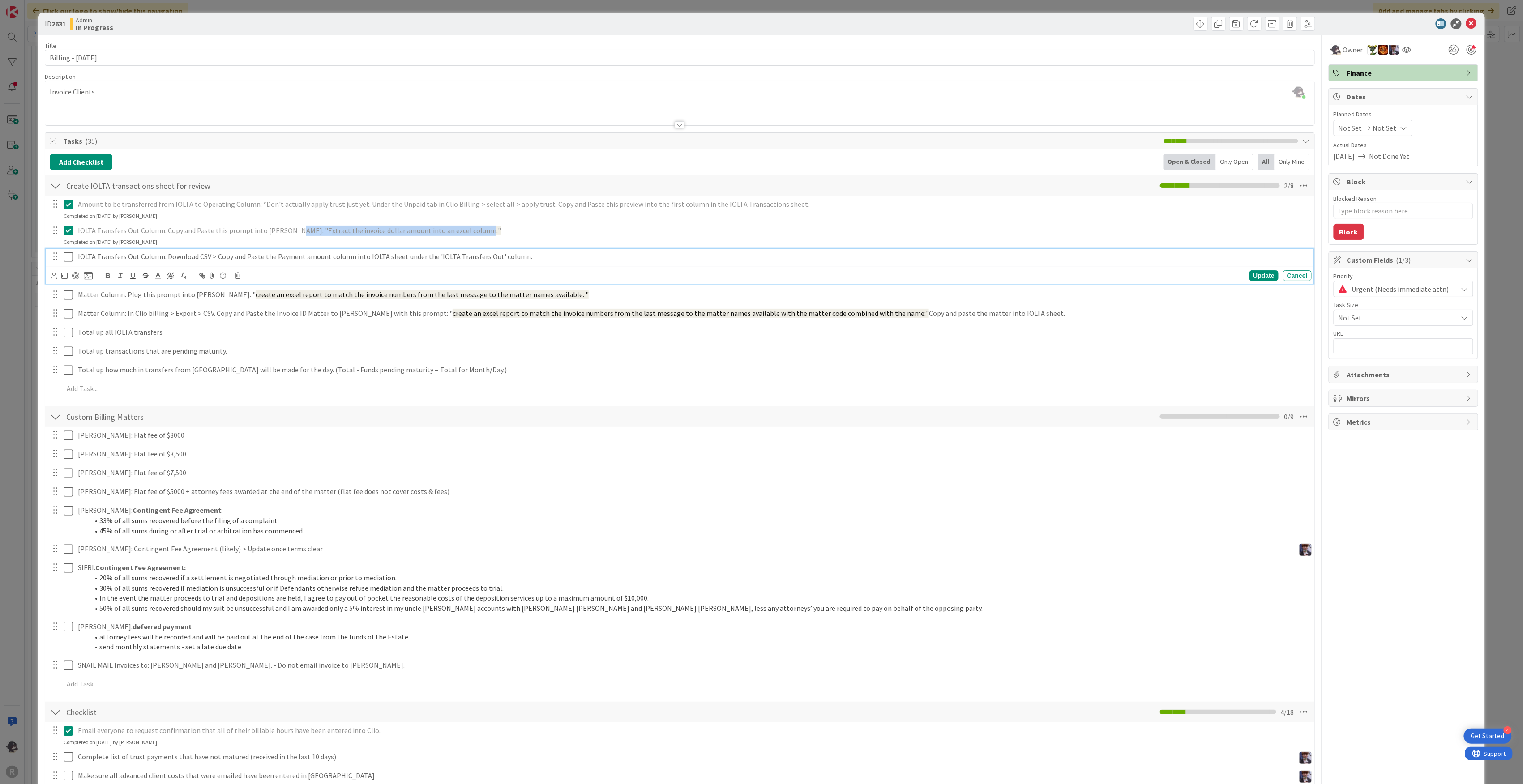
click at [70, 256] on icon at bounding box center [68, 257] width 9 height 11
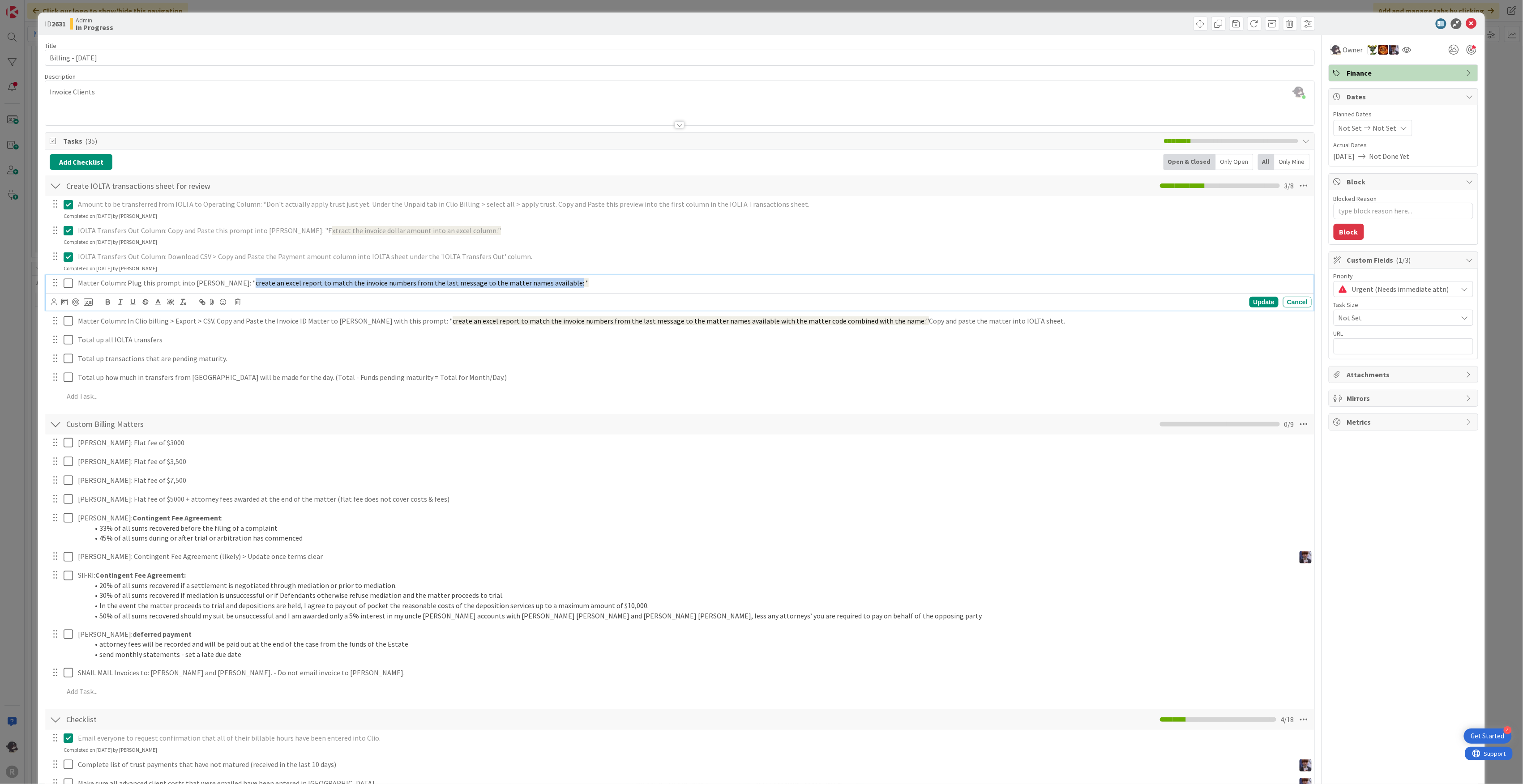
drag, startPoint x: 217, startPoint y: 283, endPoint x: 530, endPoint y: 289, distance: 313.1
click at [530, 288] on p "Matter Column: Plug this prompt into [PERSON_NAME]: " create an excel report to…" at bounding box center [693, 283] width 1230 height 10
copy span "create an excel report to match the invoice numbers from the last message to th…"
click at [67, 286] on icon at bounding box center [68, 284] width 9 height 11
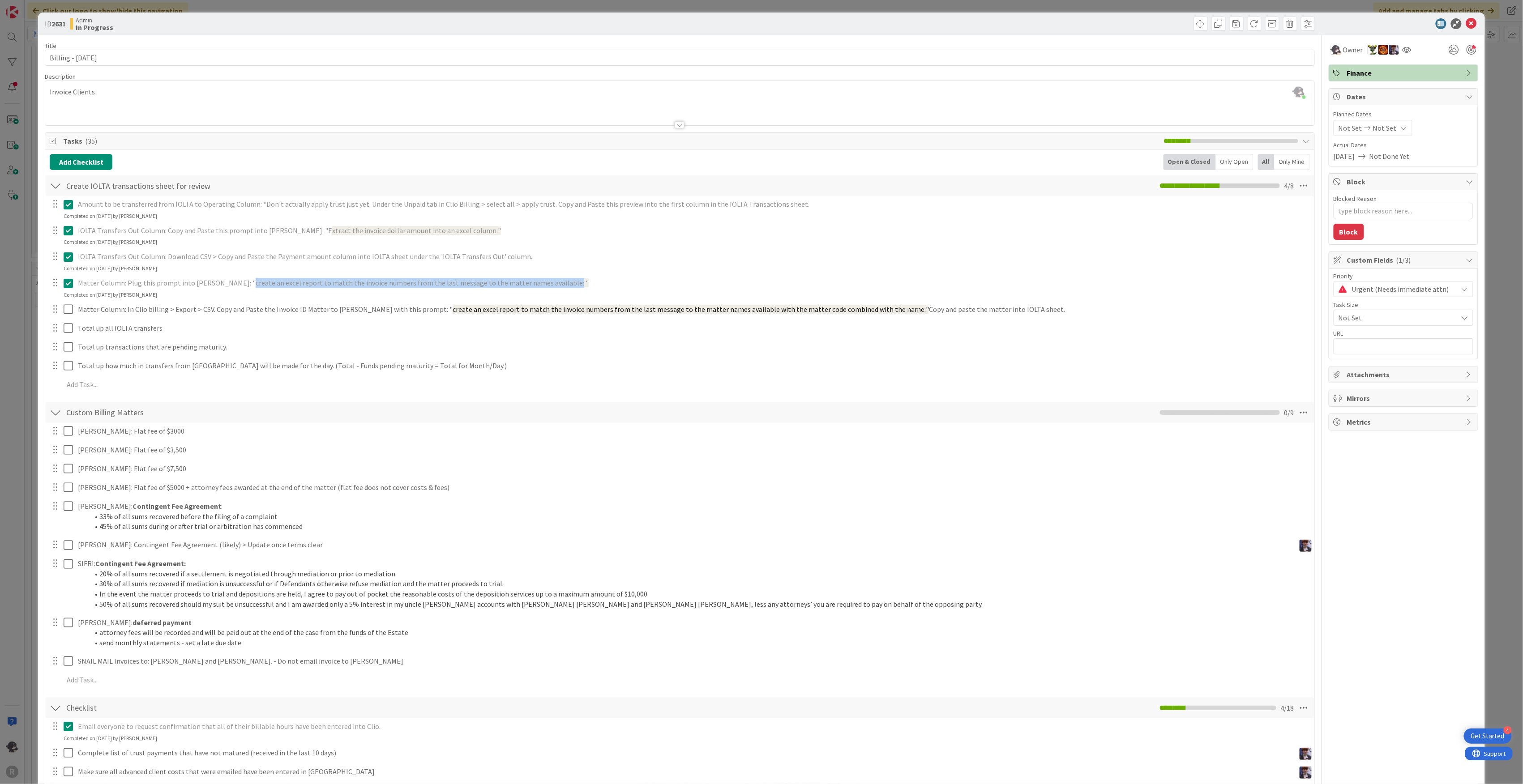
type textarea "x"
click at [974, 27] on div at bounding box center [998, 23] width 633 height 14
click at [1117, 27] on div at bounding box center [998, 23] width 633 height 14
click at [375, 32] on div "ID 2631 Admin In Progress" at bounding box center [761, 24] width 1447 height 23
click at [827, 20] on div at bounding box center [998, 23] width 633 height 14
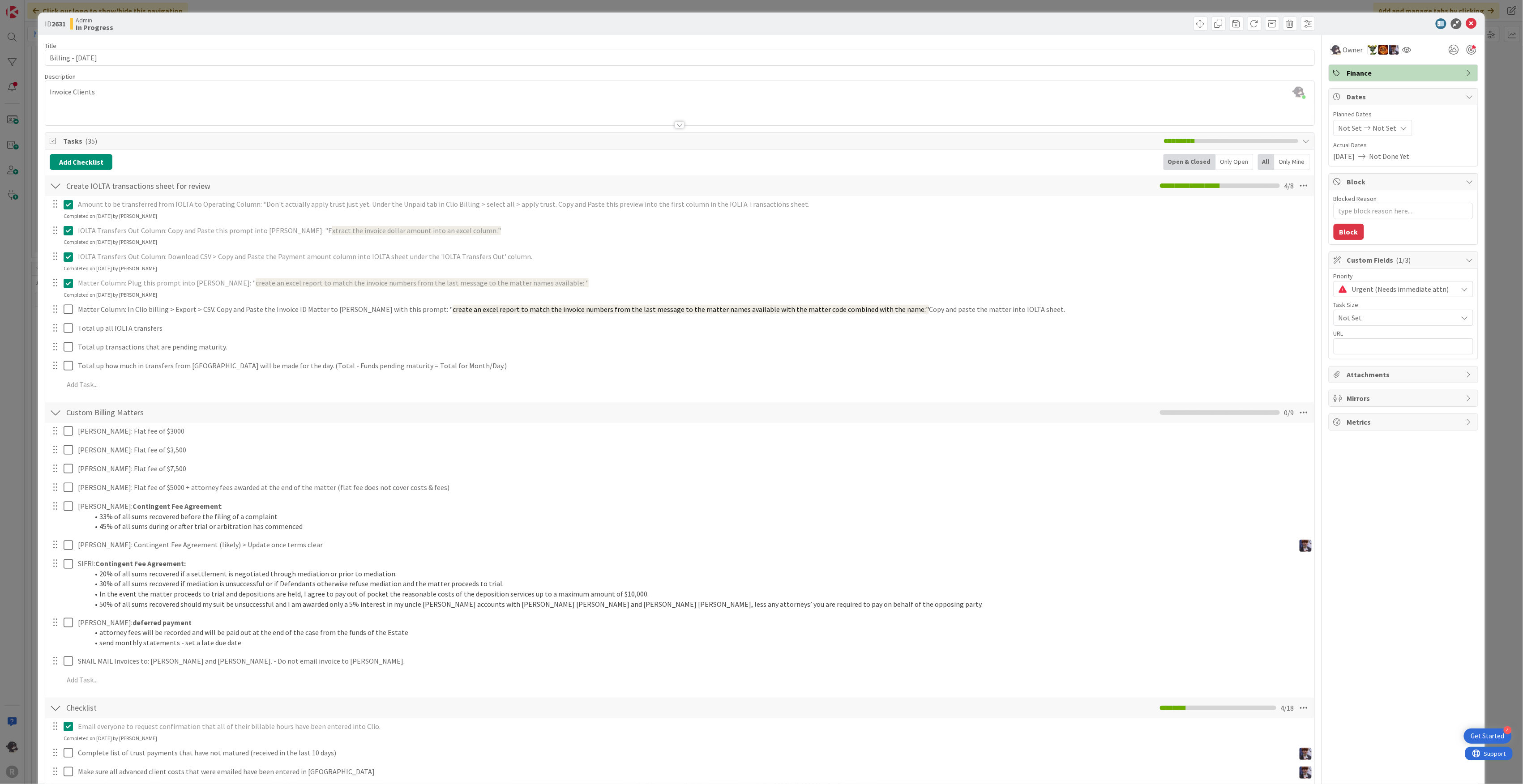
drag, startPoint x: 1379, startPoint y: 21, endPoint x: 1403, endPoint y: 18, distance: 24.2
click at [1380, 21] on div at bounding box center [1399, 24] width 159 height 11
click at [1466, 23] on icon at bounding box center [1472, 24] width 11 height 11
